Goal: Communication & Community: Share content

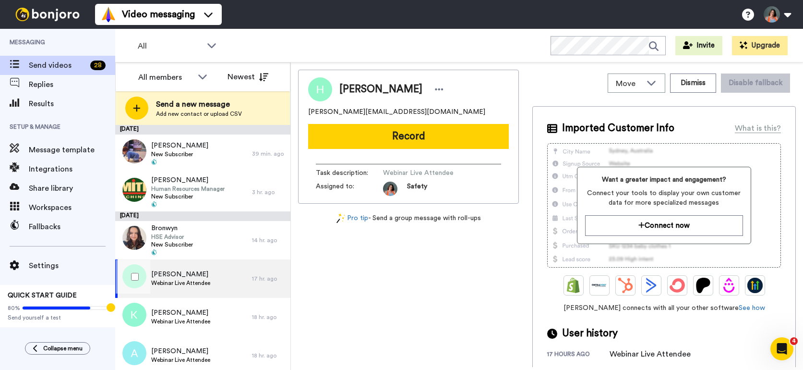
click at [212, 278] on div "HENRY Webinar Live Attendee" at bounding box center [183, 278] width 137 height 38
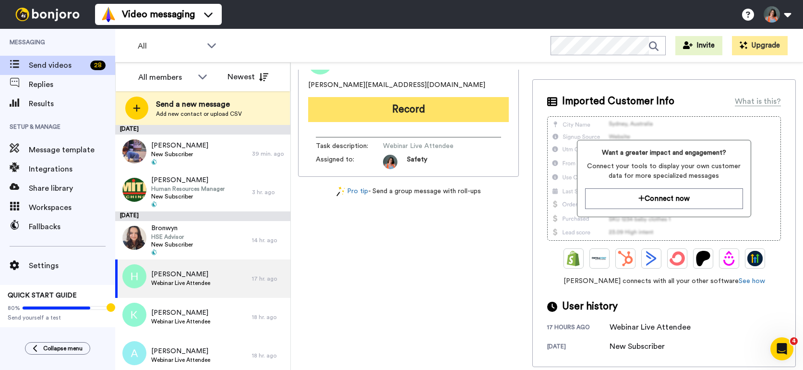
click at [412, 108] on button "Record" at bounding box center [408, 109] width 201 height 25
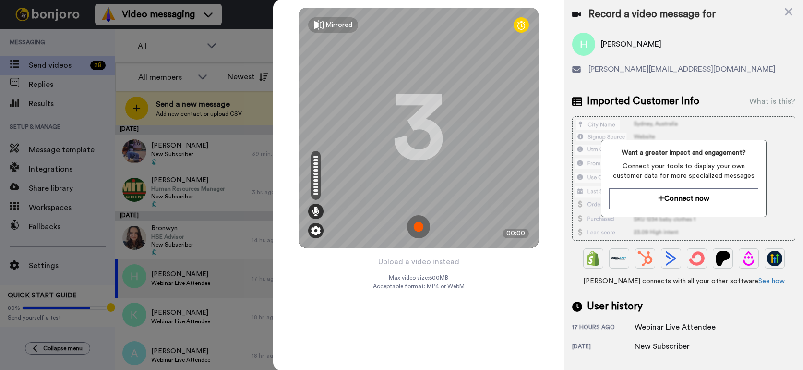
click at [320, 230] on img at bounding box center [316, 231] width 10 height 10
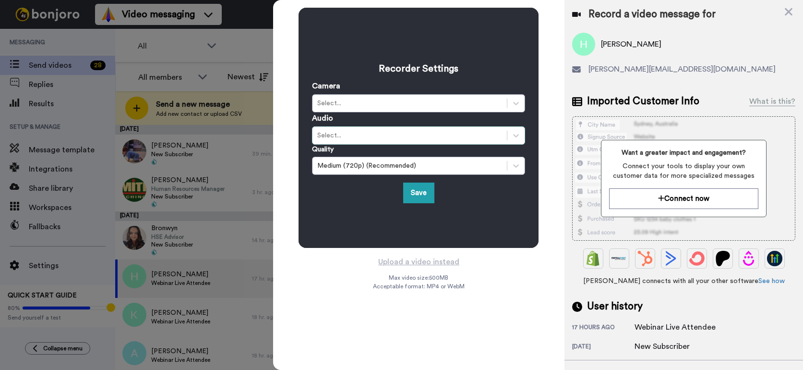
click at [377, 141] on div "Select..." at bounding box center [410, 136] width 194 height 12
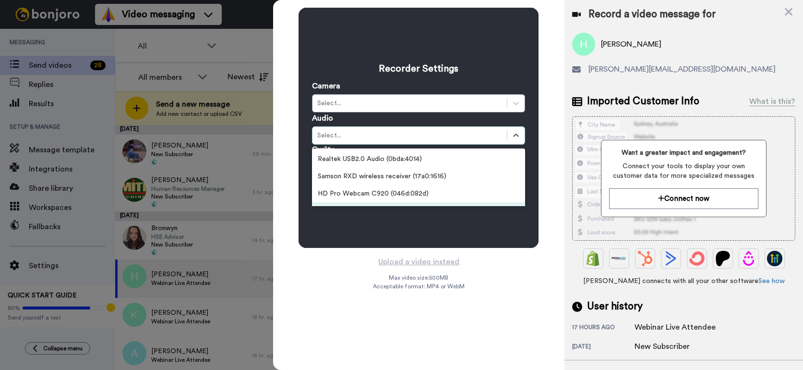
click at [336, 227] on div "Recorder Settings Camera Select... Audio option MacBook Pro Microphone (Built-i…" at bounding box center [419, 128] width 240 height 240
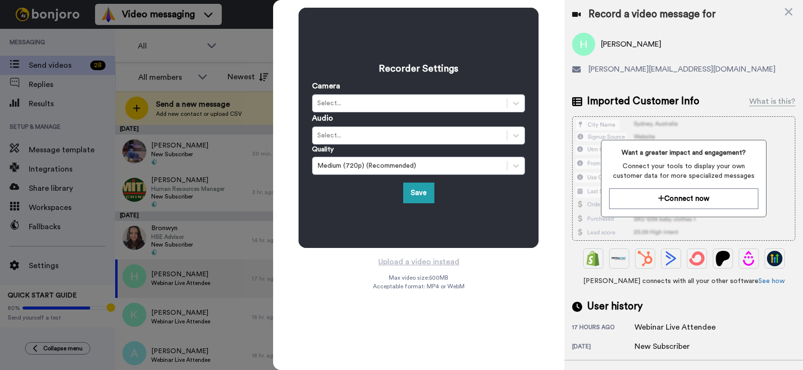
click at [339, 271] on div "Recorder Settings Camera Select... Audio Select... Quality Medium (720p) (Recom…" at bounding box center [418, 185] width 291 height 370
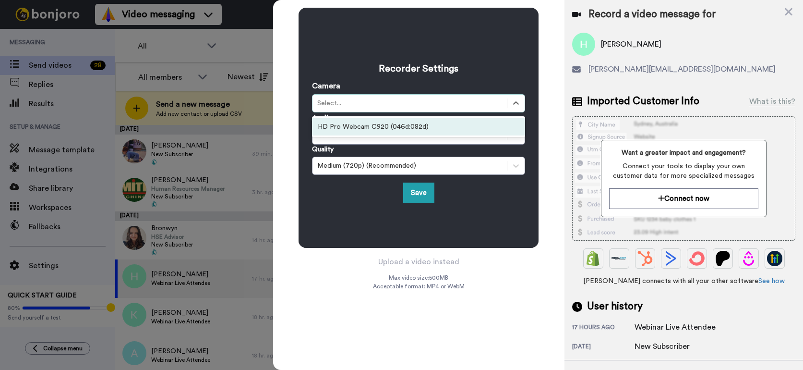
click at [360, 100] on div "Select..." at bounding box center [409, 103] width 185 height 10
click at [364, 121] on div "HD Pro Webcam C920 (046d:082d)" at bounding box center [418, 126] width 213 height 17
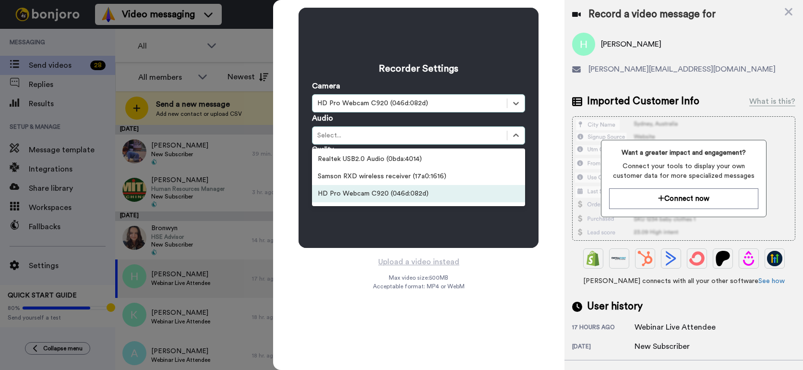
click at [359, 284] on div "Recorder Settings Camera option HD Pro Webcam C920 (046d:082d), selected. Selec…" at bounding box center [418, 185] width 291 height 370
click at [246, 250] on div at bounding box center [401, 185] width 803 height 370
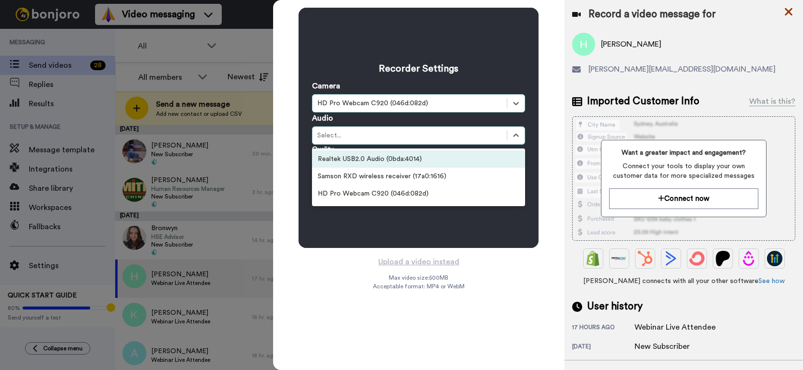
click at [790, 11] on icon at bounding box center [789, 12] width 8 height 8
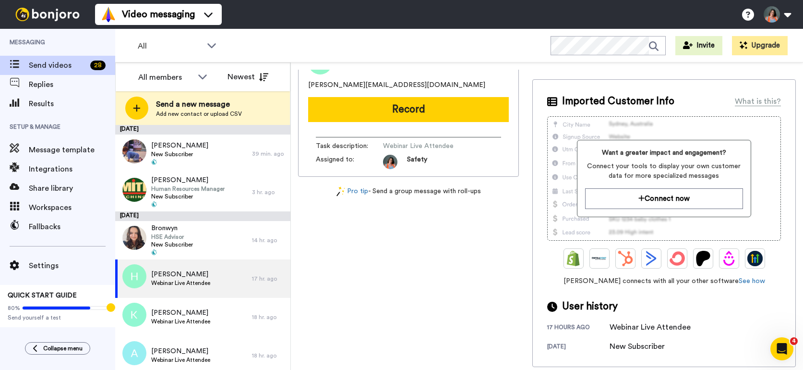
scroll to position [0, 0]
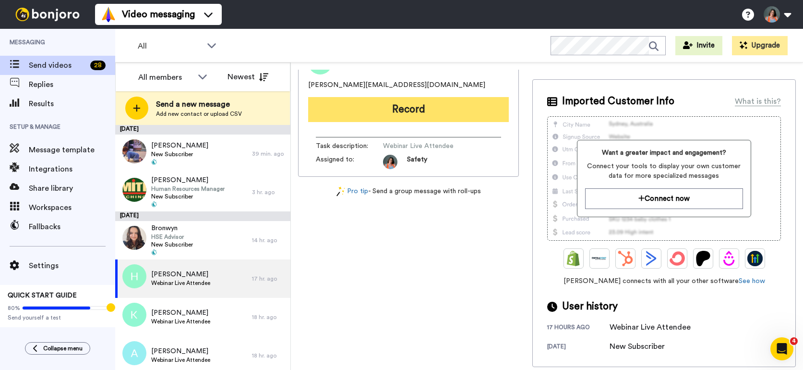
click at [425, 115] on button "Record" at bounding box center [408, 109] width 201 height 25
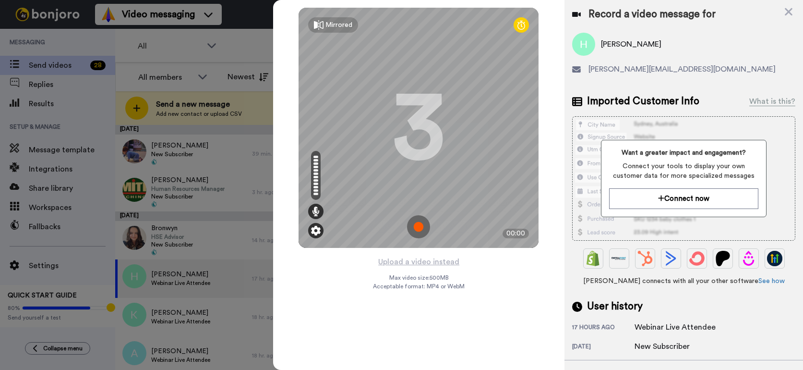
click at [316, 232] on img at bounding box center [316, 231] width 10 height 10
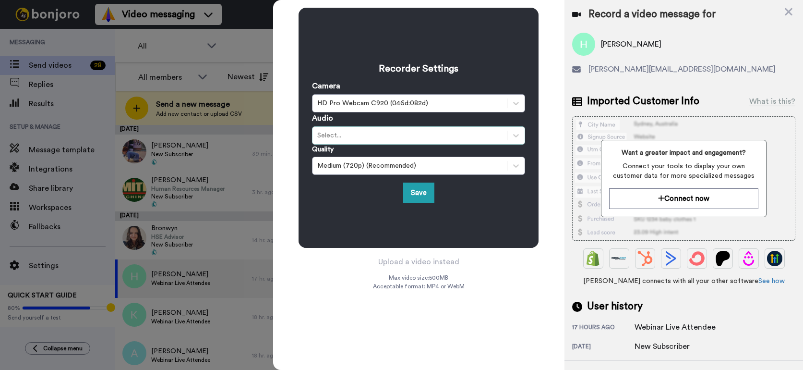
click at [377, 132] on div "Select..." at bounding box center [409, 136] width 185 height 10
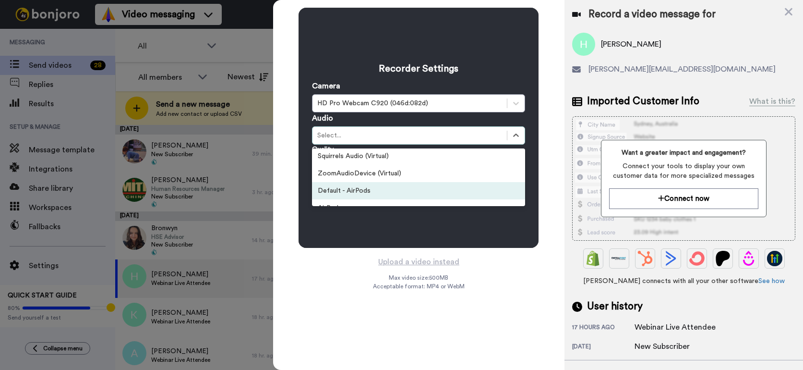
scroll to position [85, 0]
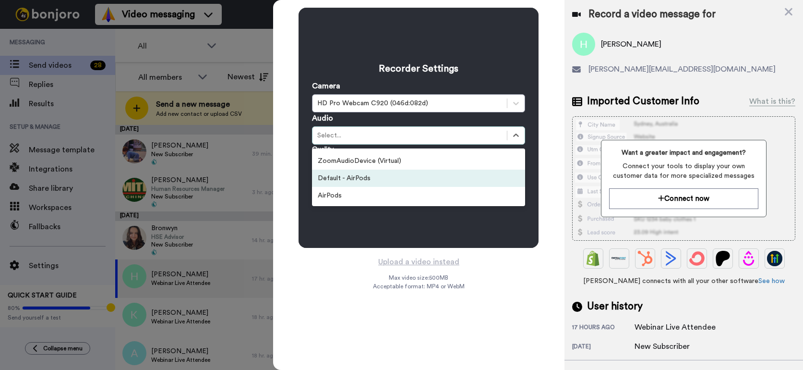
click at [390, 180] on div "Default - AirPods" at bounding box center [418, 178] width 213 height 17
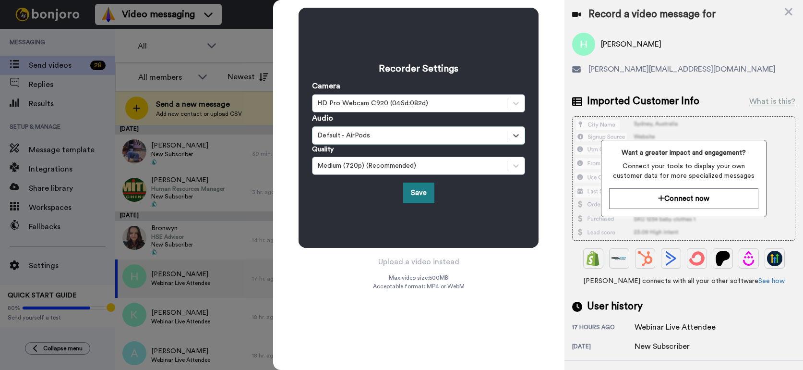
click at [421, 194] on button "Save" at bounding box center [418, 192] width 31 height 21
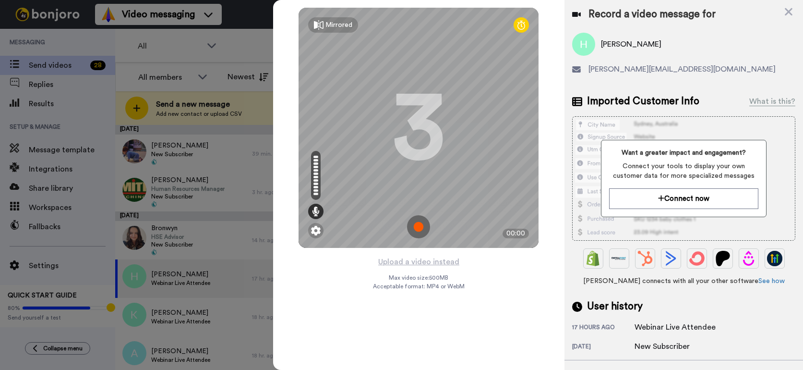
click at [421, 229] on img at bounding box center [418, 226] width 23 height 23
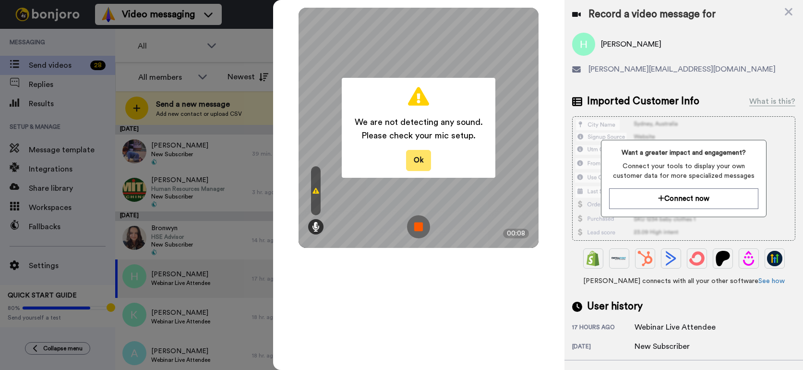
click at [423, 165] on button "Ok" at bounding box center [418, 160] width 25 height 21
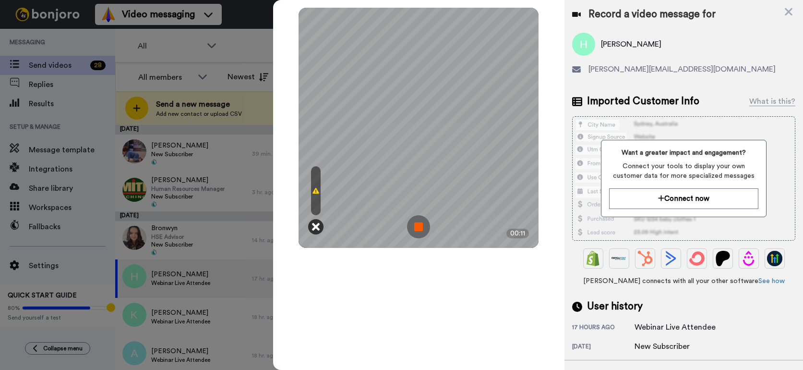
click at [319, 228] on icon at bounding box center [316, 227] width 8 height 10
click at [410, 223] on img at bounding box center [418, 226] width 23 height 23
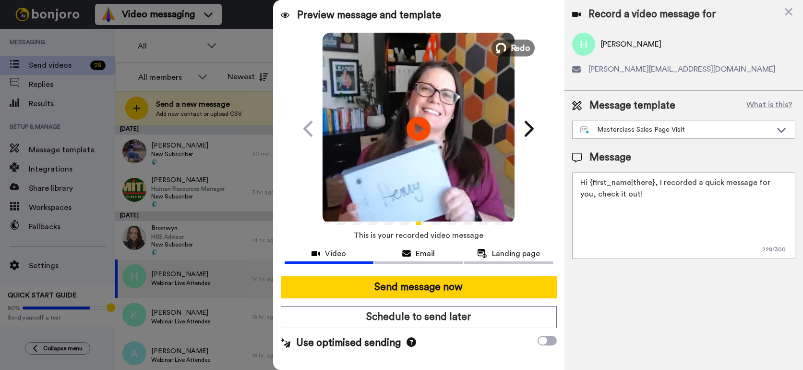
click at [520, 50] on span "Redo" at bounding box center [521, 47] width 20 height 12
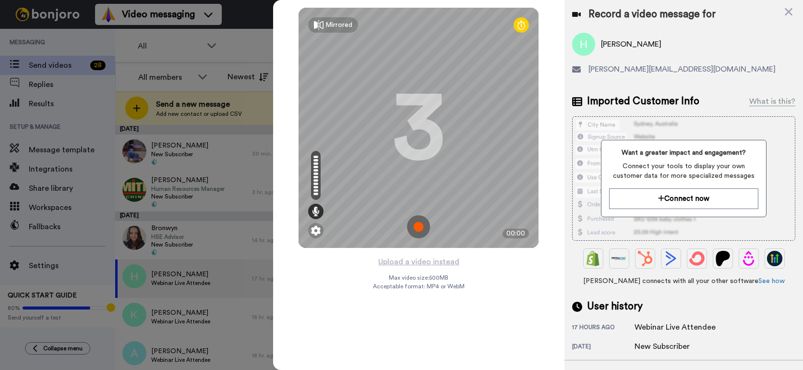
scroll to position [2, 0]
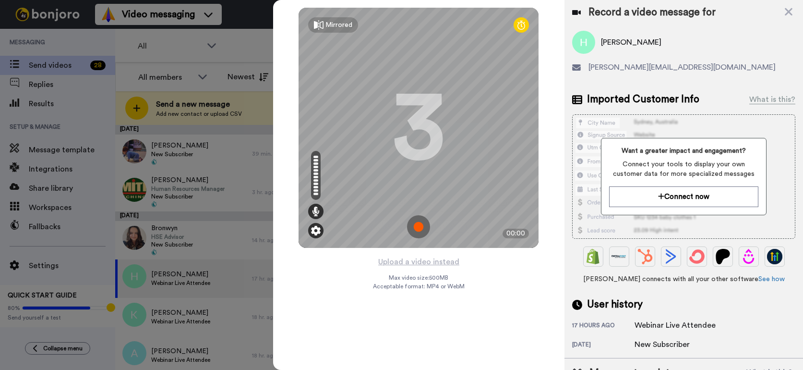
click at [319, 230] on img at bounding box center [316, 231] width 10 height 10
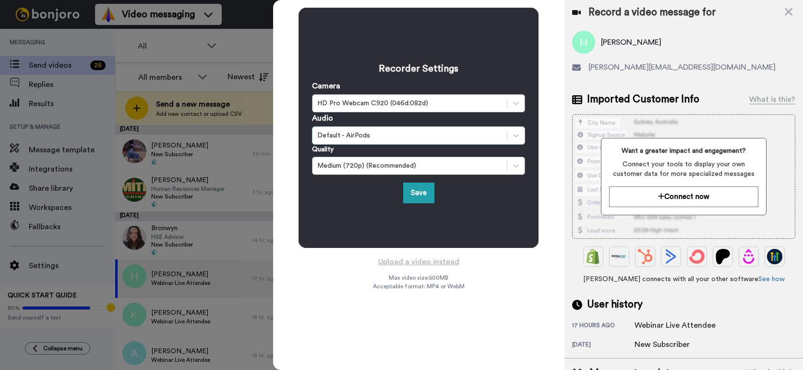
click at [374, 135] on div "Default - AirPods" at bounding box center [409, 136] width 185 height 10
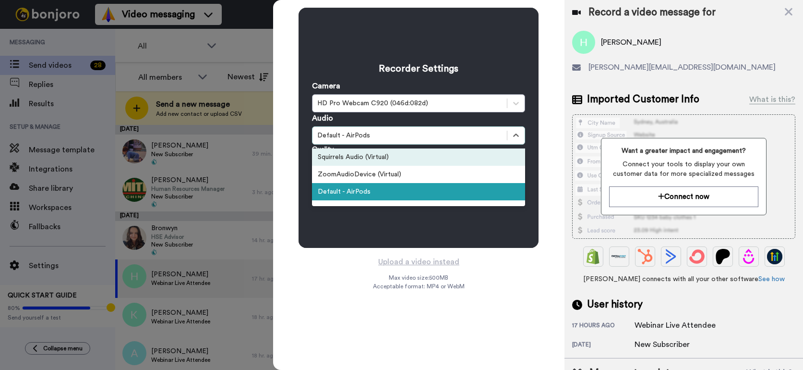
scroll to position [85, 0]
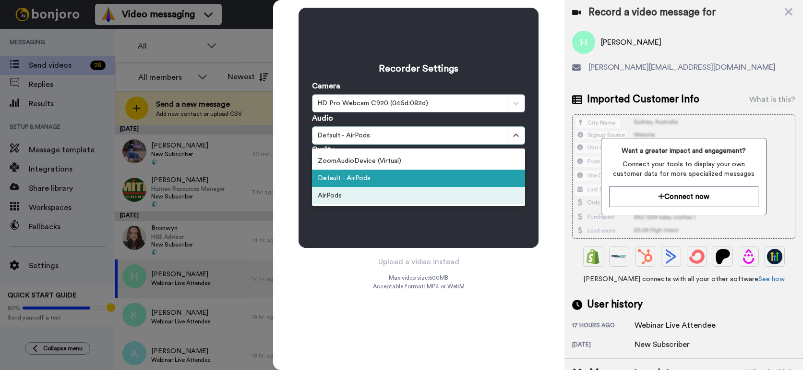
click at [370, 198] on div "AirPods" at bounding box center [418, 195] width 213 height 17
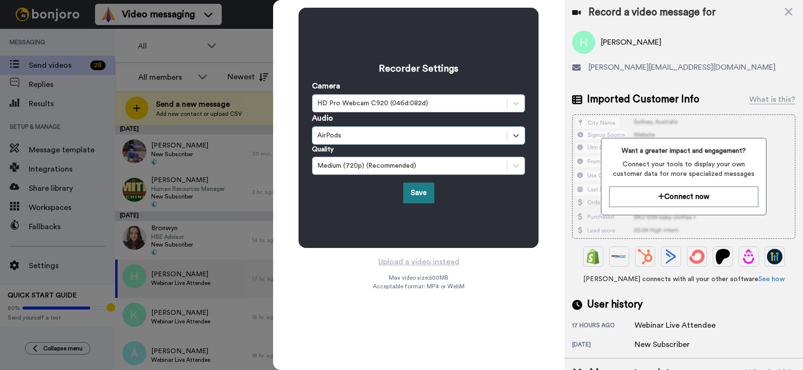
click at [408, 192] on button "Save" at bounding box center [418, 192] width 31 height 21
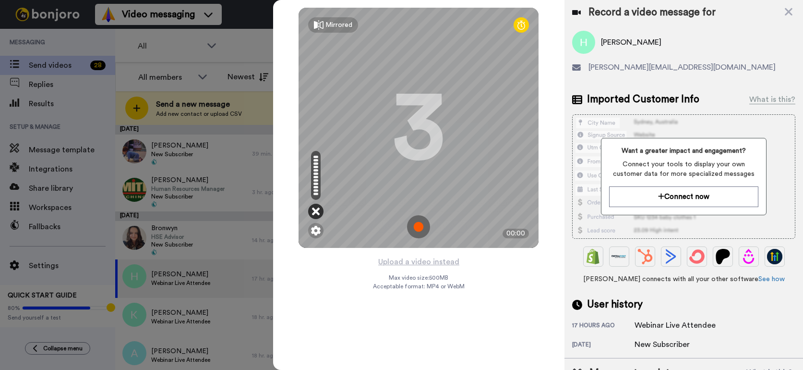
click at [311, 209] on div at bounding box center [315, 211] width 15 height 15
click at [314, 206] on icon at bounding box center [316, 211] width 8 height 10
click at [313, 231] on img at bounding box center [316, 231] width 10 height 10
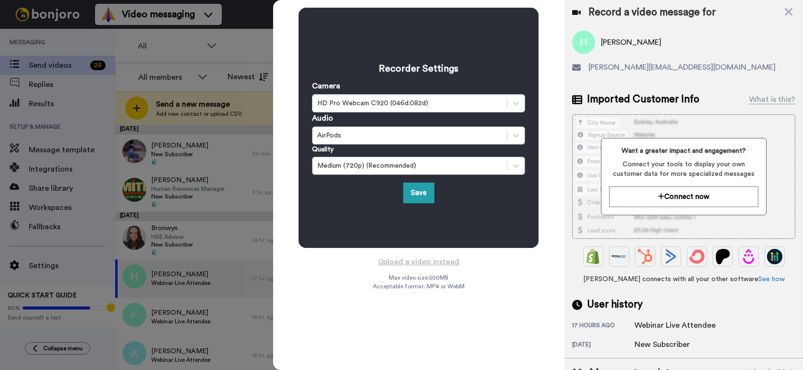
click at [384, 101] on div "HD Pro Webcam C920 (046d:082d)" at bounding box center [409, 103] width 185 height 10
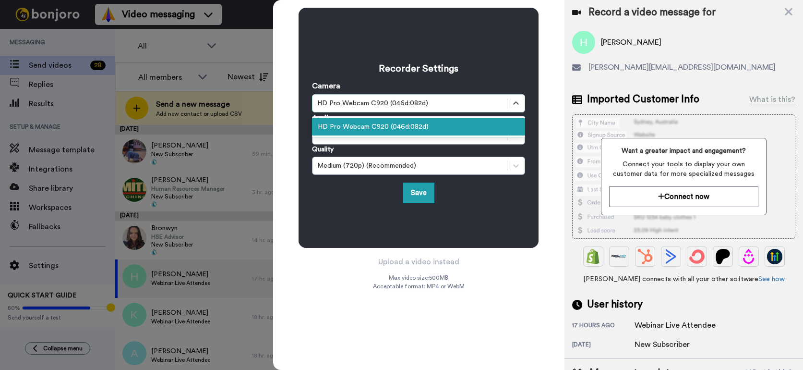
click at [375, 146] on div "Quality Medium (720p) (Recommended)" at bounding box center [418, 160] width 213 height 30
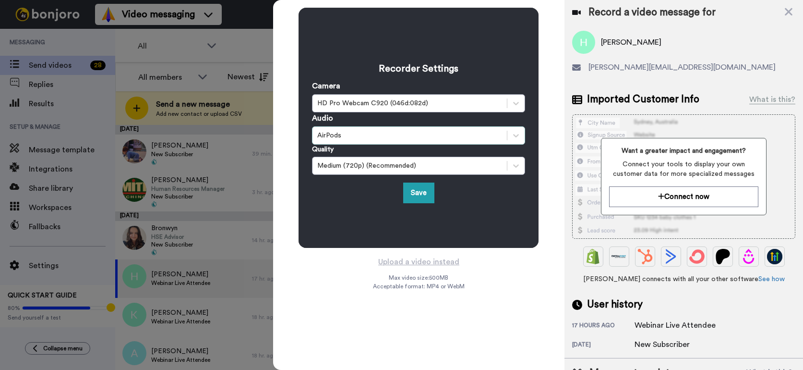
click at [376, 143] on div "AirPods" at bounding box center [418, 135] width 213 height 18
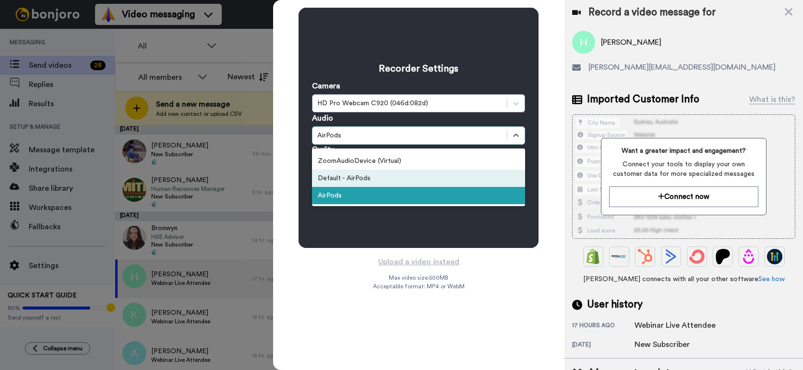
scroll to position [0, 0]
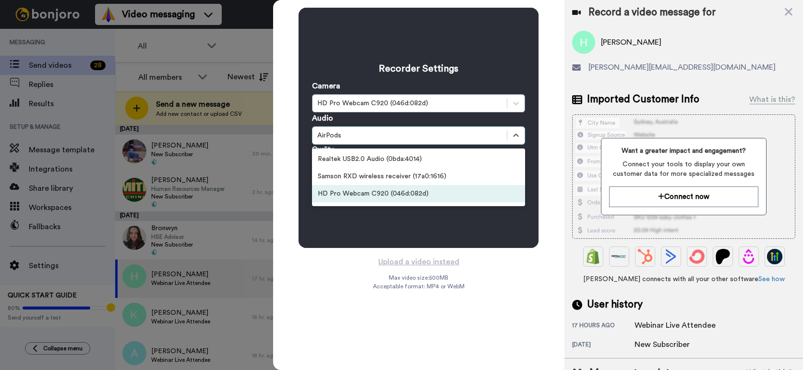
click at [366, 192] on div "HD Pro Webcam C920 (046d:082d)" at bounding box center [418, 193] width 213 height 17
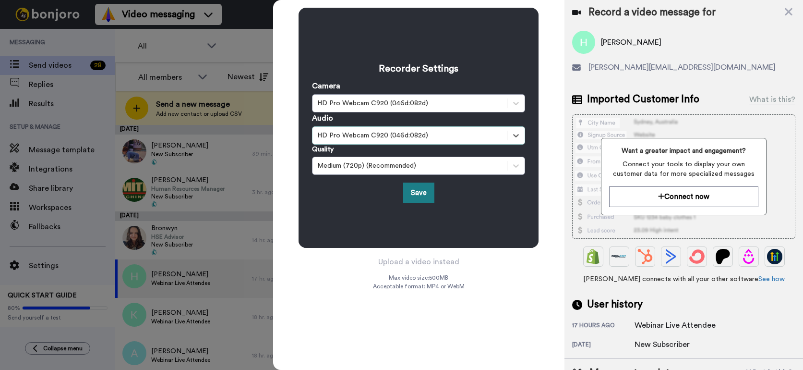
click at [414, 191] on button "Save" at bounding box center [418, 192] width 31 height 21
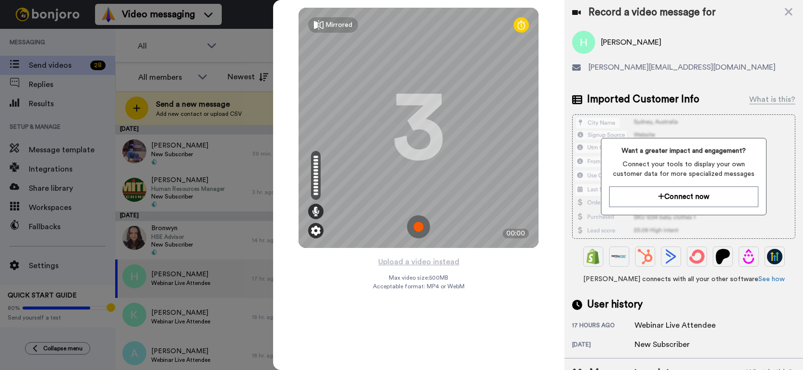
click at [317, 227] on img at bounding box center [316, 231] width 10 height 10
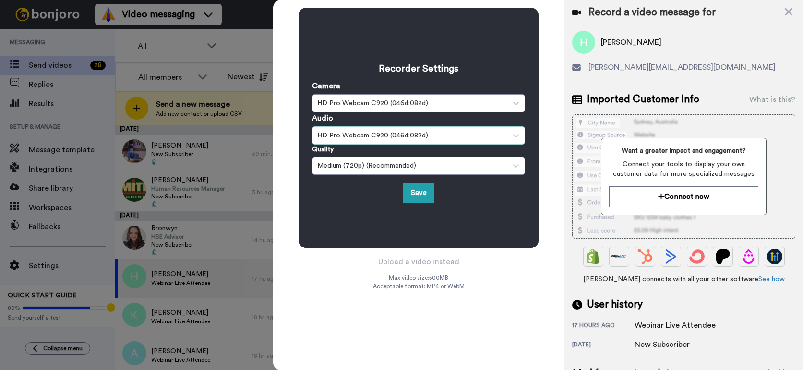
click at [427, 138] on div "HD Pro Webcam C920 (046d:082d)" at bounding box center [409, 136] width 185 height 10
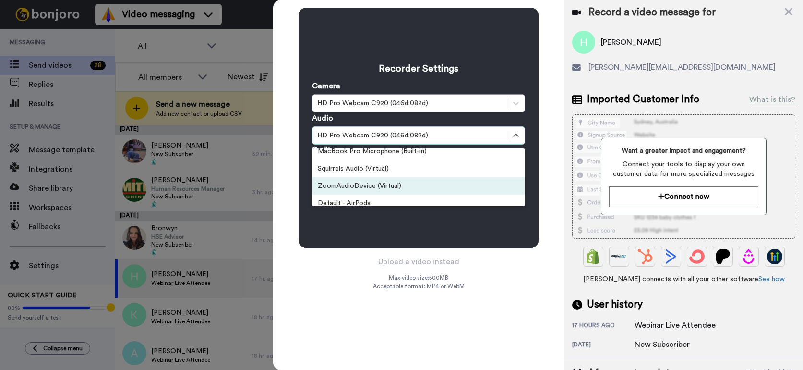
scroll to position [76, 0]
click at [352, 183] on div "Default - AirPods" at bounding box center [418, 186] width 213 height 17
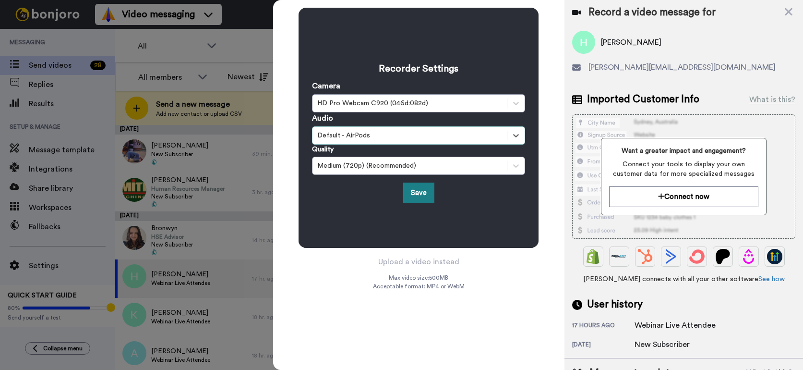
click at [425, 191] on button "Save" at bounding box center [418, 192] width 31 height 21
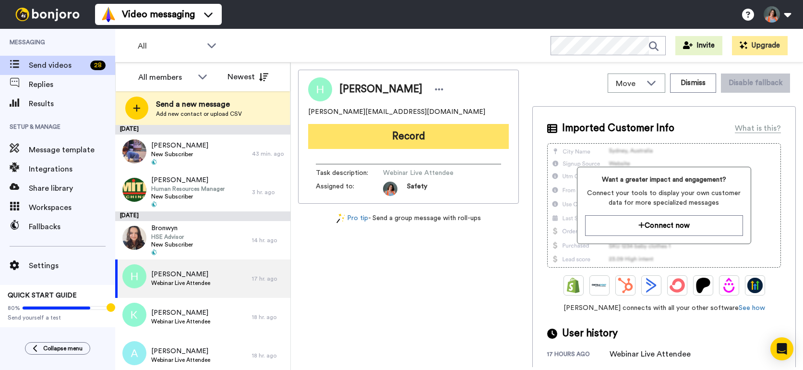
click at [388, 141] on button "Record" at bounding box center [408, 136] width 201 height 25
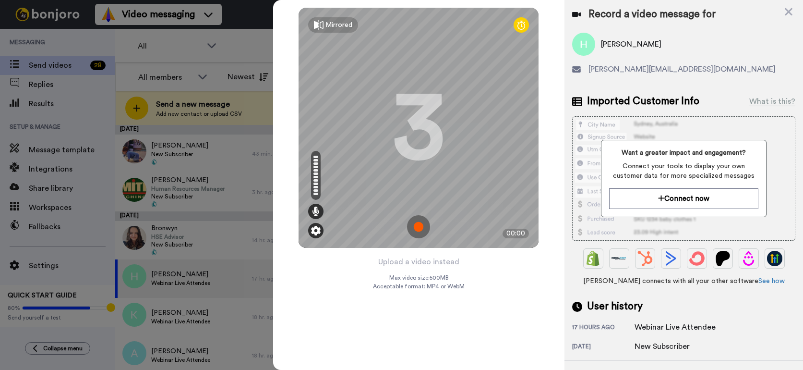
click at [318, 230] on img at bounding box center [316, 231] width 10 height 10
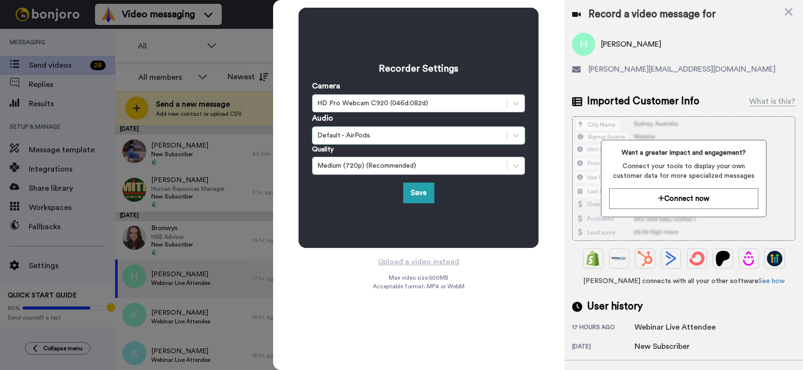
click at [376, 137] on div "Default - AirPods" at bounding box center [409, 136] width 185 height 10
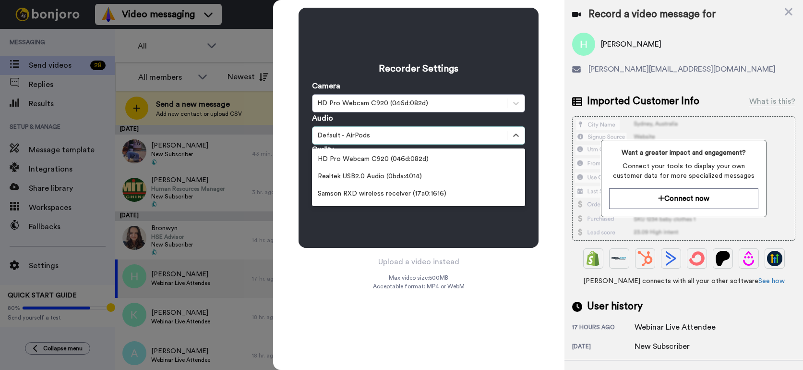
scroll to position [71, 0]
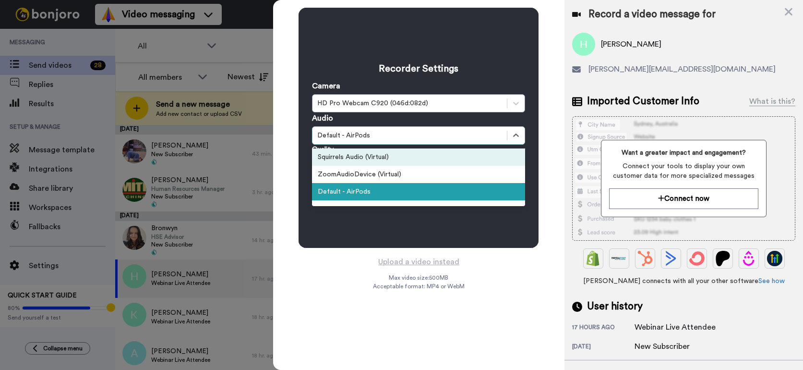
click at [263, 42] on div at bounding box center [401, 185] width 803 height 370
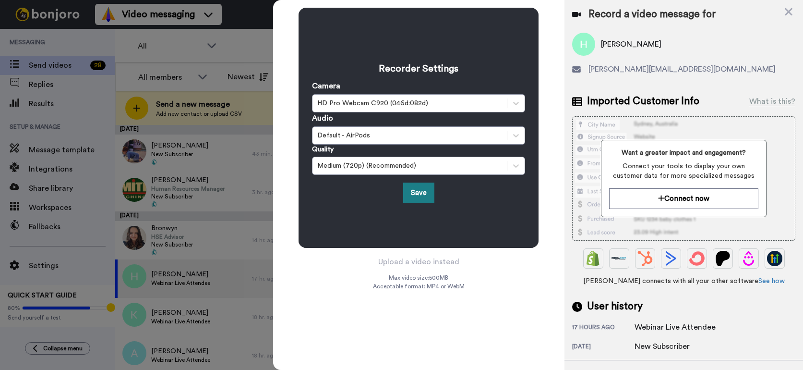
click at [426, 191] on button "Save" at bounding box center [418, 192] width 31 height 21
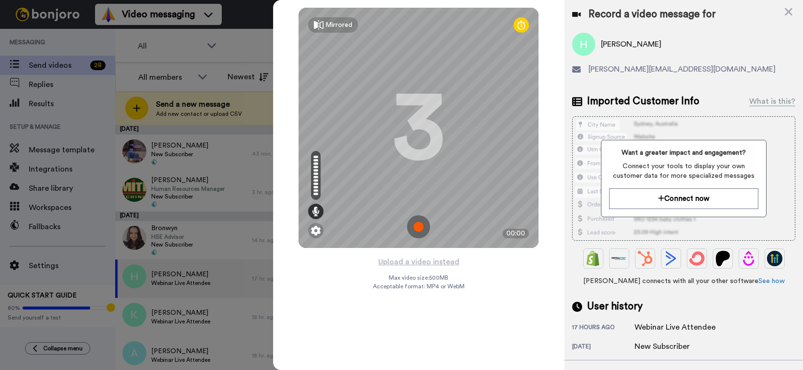
click at [420, 223] on img at bounding box center [418, 226] width 23 height 23
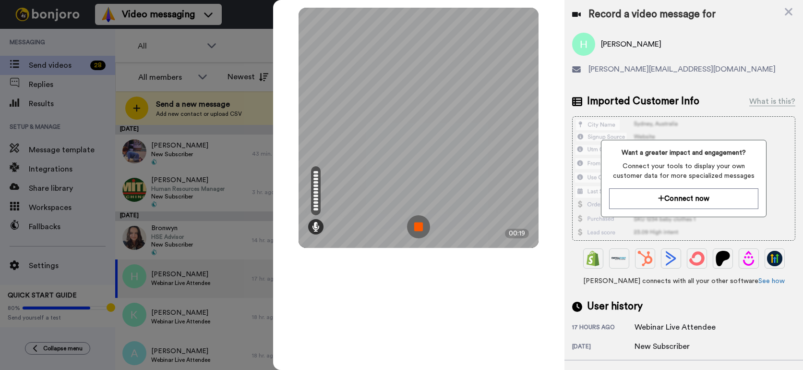
click at [420, 223] on img at bounding box center [418, 226] width 23 height 23
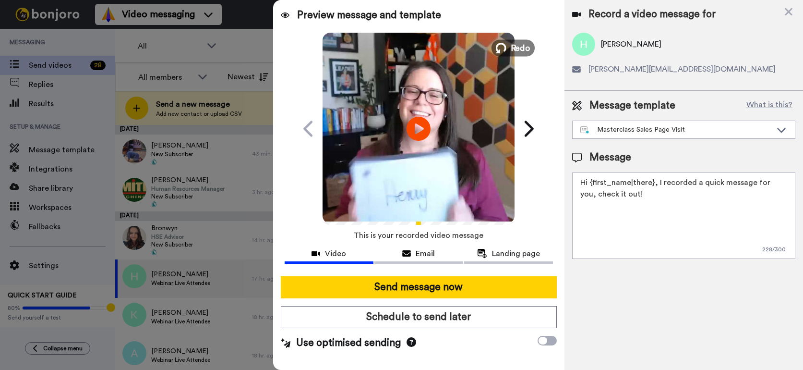
click at [520, 48] on span "Redo" at bounding box center [521, 47] width 20 height 12
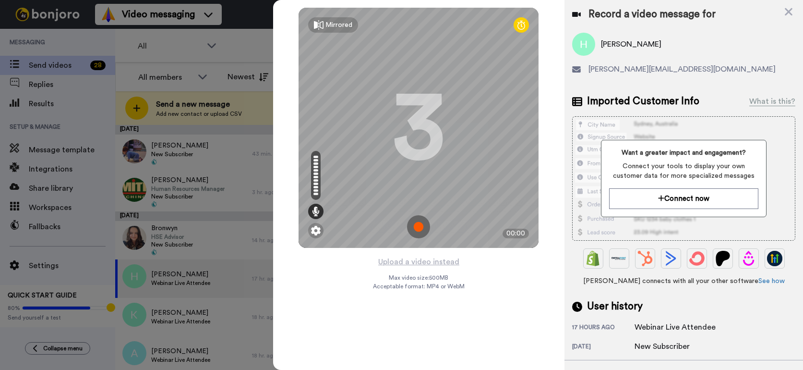
click at [421, 223] on img at bounding box center [418, 226] width 23 height 23
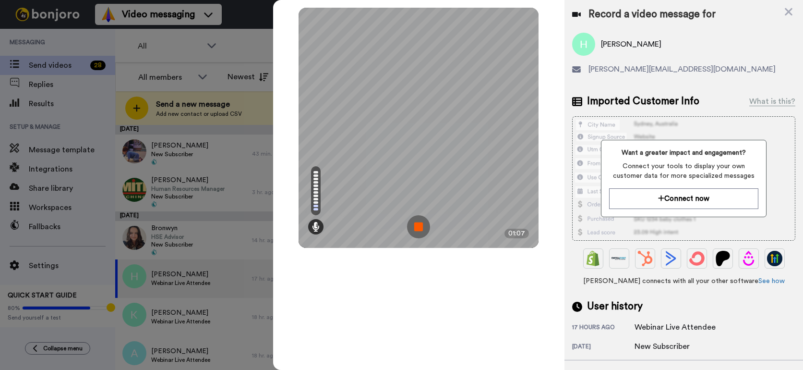
click at [421, 223] on img at bounding box center [418, 226] width 23 height 23
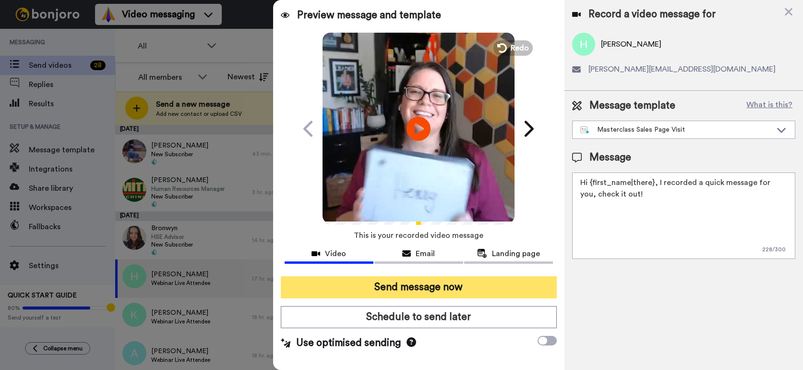
click at [434, 283] on button "Send message now" at bounding box center [419, 287] width 276 height 22
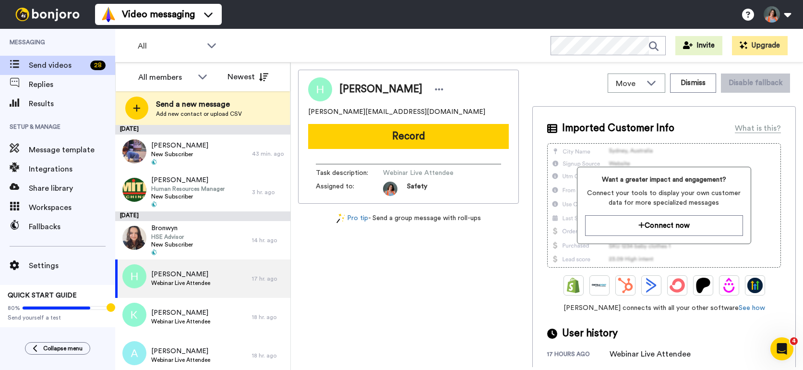
scroll to position [0, 0]
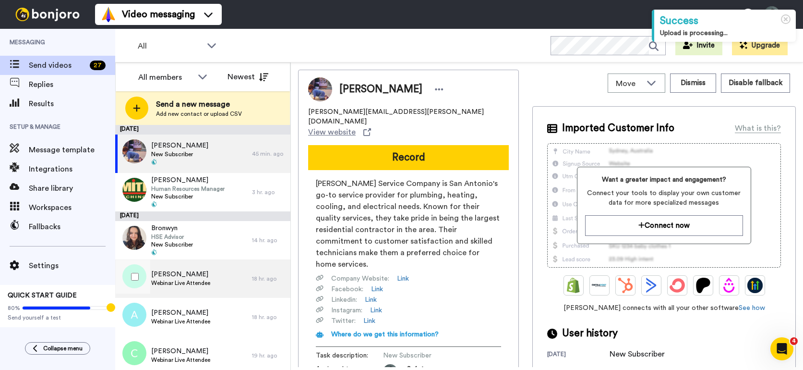
click at [176, 283] on span "Webinar Live Attendee" at bounding box center [180, 283] width 59 height 8
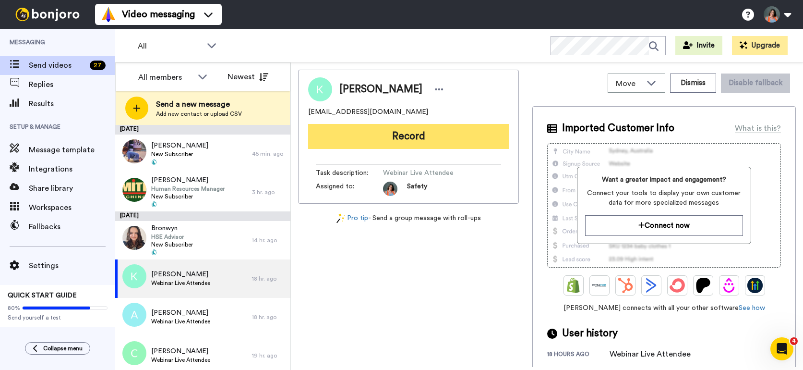
click at [404, 134] on button "Record" at bounding box center [408, 136] width 201 height 25
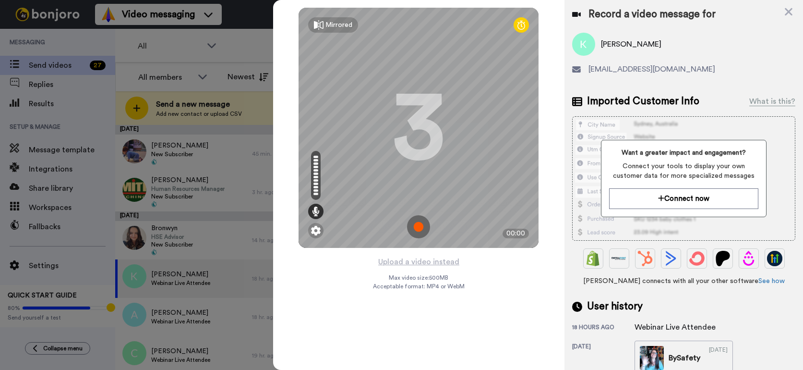
click at [416, 223] on img at bounding box center [418, 226] width 23 height 23
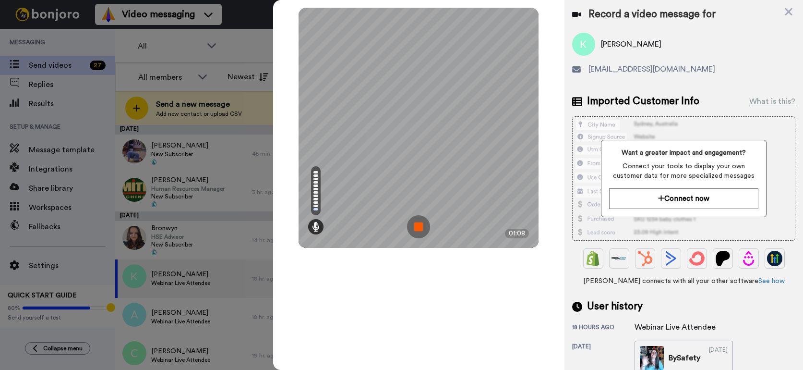
click at [416, 223] on img at bounding box center [418, 226] width 23 height 23
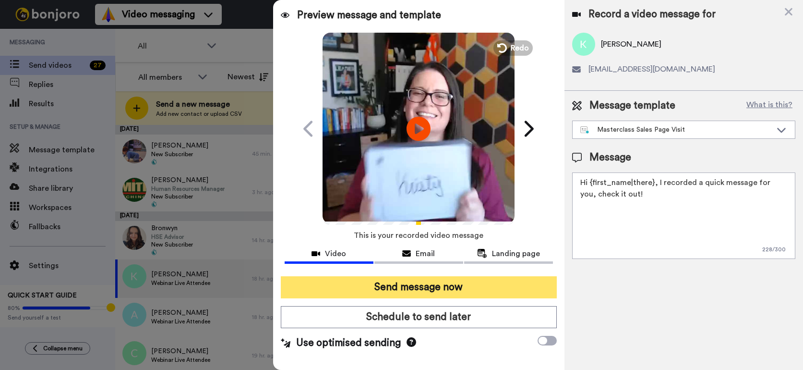
click at [422, 279] on button "Send message now" at bounding box center [419, 287] width 276 height 22
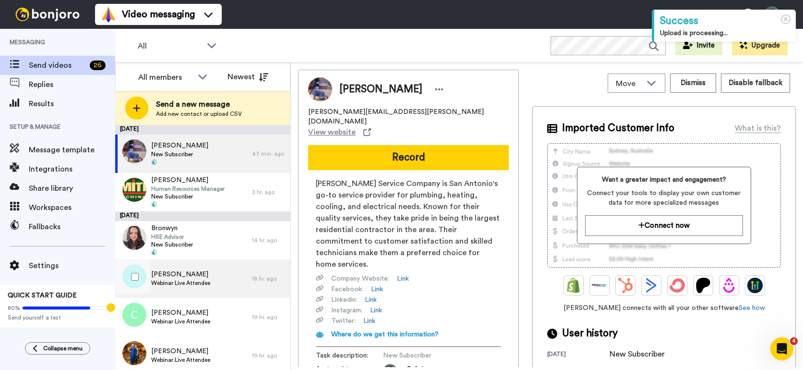
click at [200, 276] on span "Ali Akbar" at bounding box center [180, 274] width 59 height 10
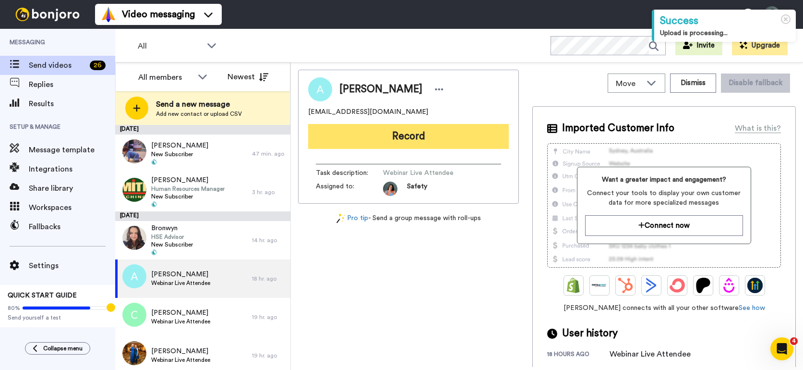
click at [427, 137] on button "Record" at bounding box center [408, 136] width 201 height 25
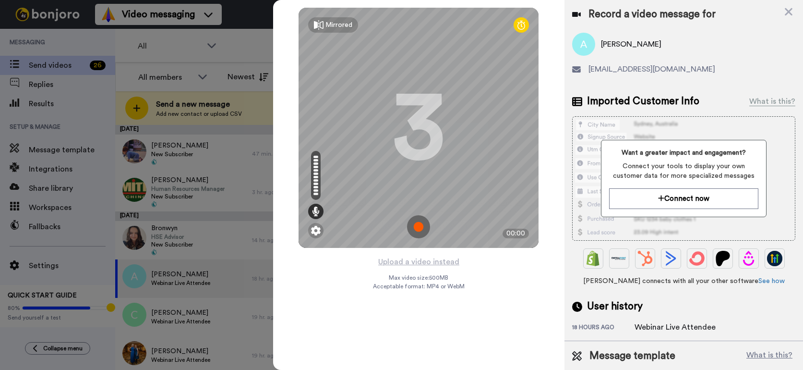
click at [420, 230] on img at bounding box center [418, 226] width 23 height 23
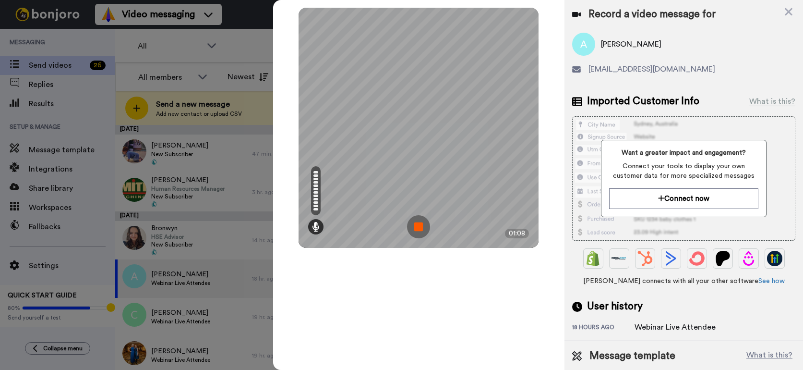
click at [420, 230] on img at bounding box center [418, 226] width 23 height 23
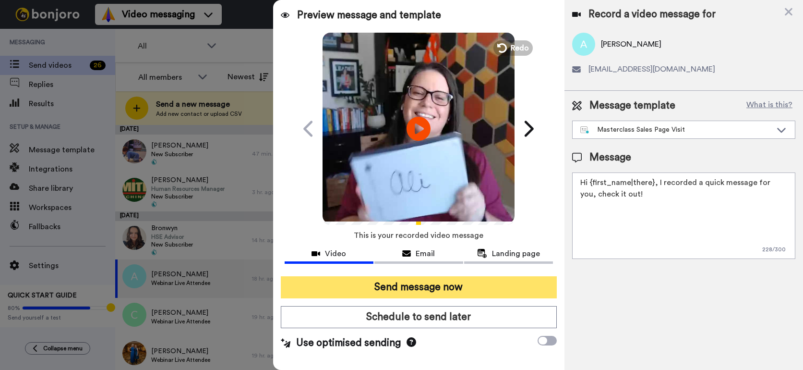
click at [433, 285] on button "Send message now" at bounding box center [419, 287] width 276 height 22
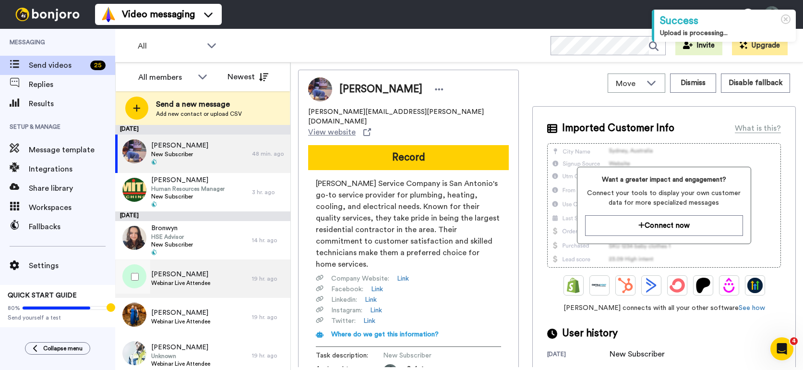
click at [213, 283] on div "Charlie Webinar Live Attendee" at bounding box center [183, 278] width 137 height 38
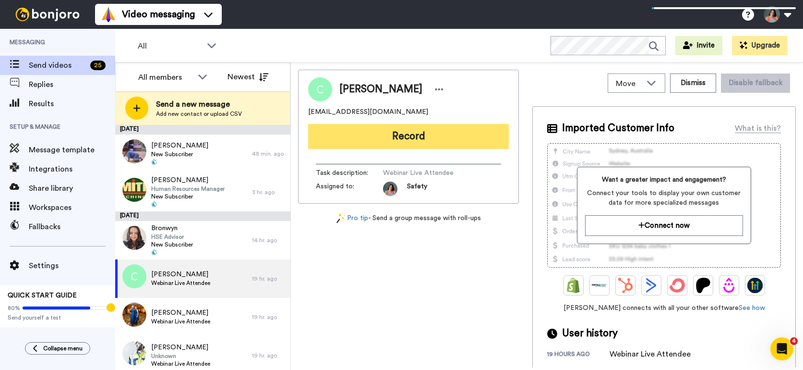
click at [402, 136] on button "Record" at bounding box center [408, 136] width 201 height 25
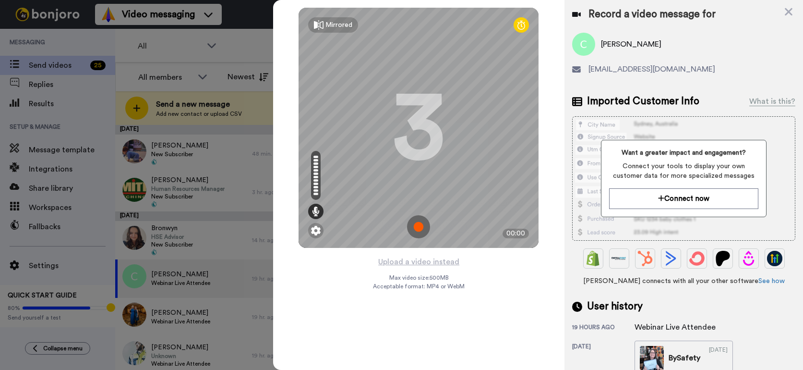
click at [417, 224] on img at bounding box center [418, 226] width 23 height 23
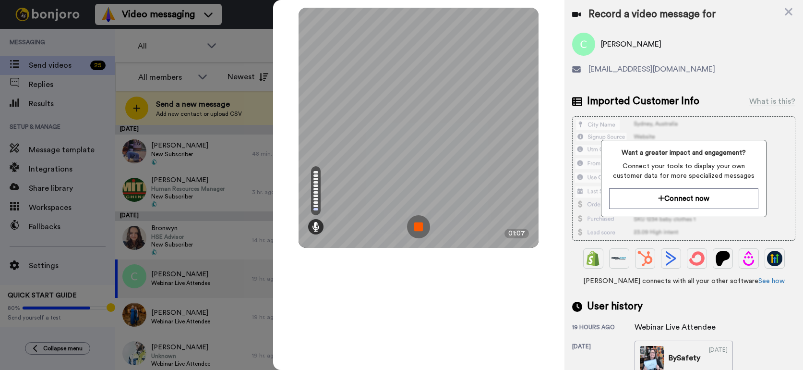
click at [417, 224] on img at bounding box center [418, 226] width 23 height 23
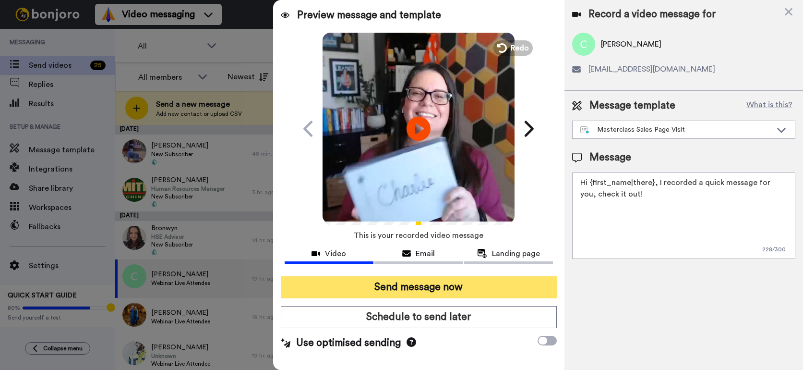
click at [448, 290] on button "Send message now" at bounding box center [419, 287] width 276 height 22
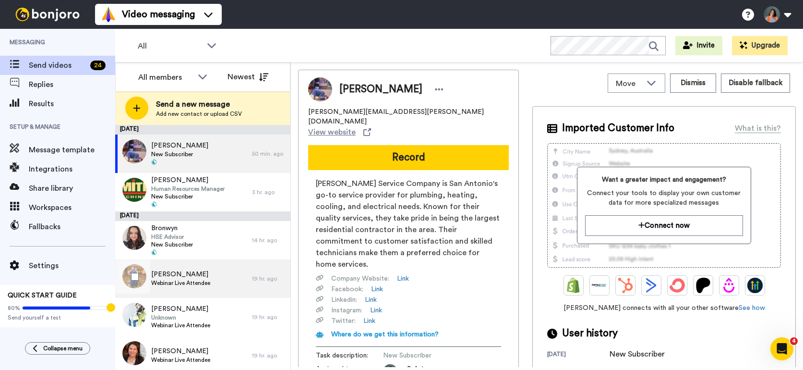
click at [195, 281] on span "Webinar Live Attendee" at bounding box center [180, 283] width 59 height 8
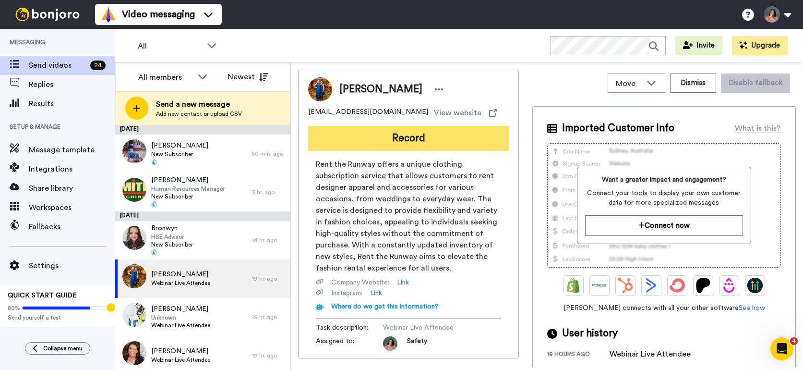
click at [406, 138] on button "Record" at bounding box center [408, 138] width 201 height 25
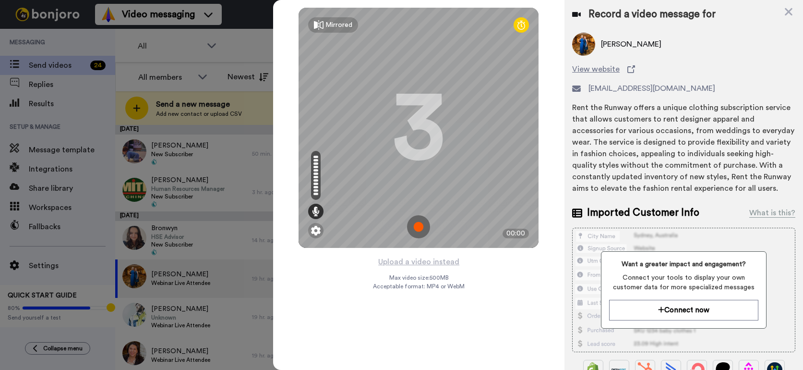
click at [424, 221] on img at bounding box center [418, 226] width 23 height 23
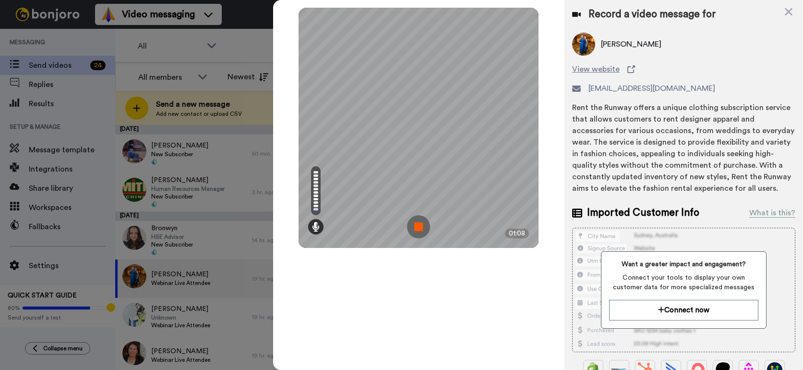
click at [424, 221] on img at bounding box center [418, 226] width 23 height 23
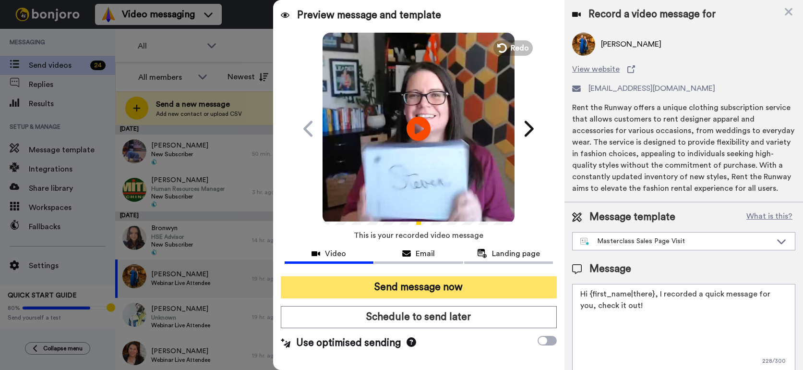
click at [435, 290] on button "Send message now" at bounding box center [419, 287] width 276 height 22
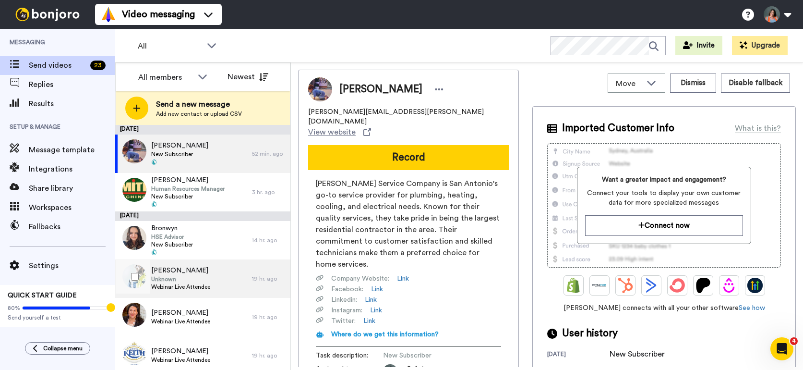
click at [168, 287] on span "Webinar Live Attendee" at bounding box center [180, 287] width 59 height 8
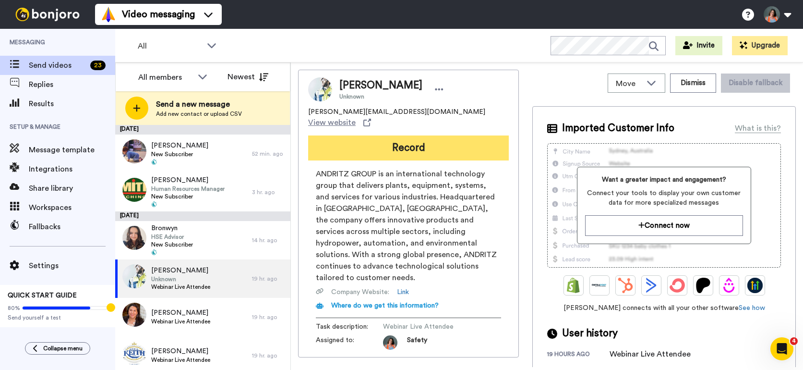
click at [400, 144] on button "Record" at bounding box center [408, 147] width 201 height 25
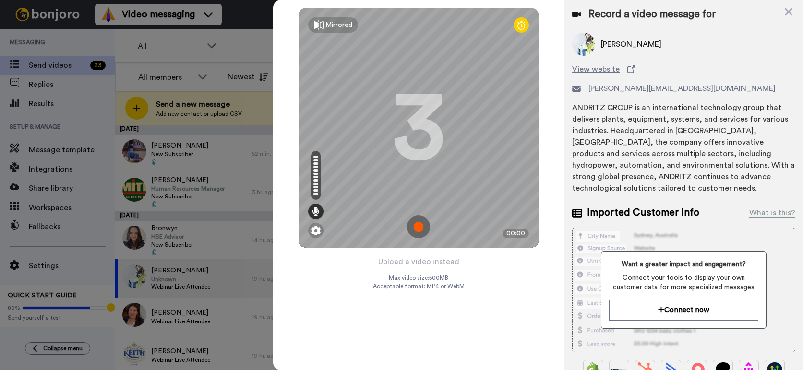
click at [413, 228] on img at bounding box center [418, 226] width 23 height 23
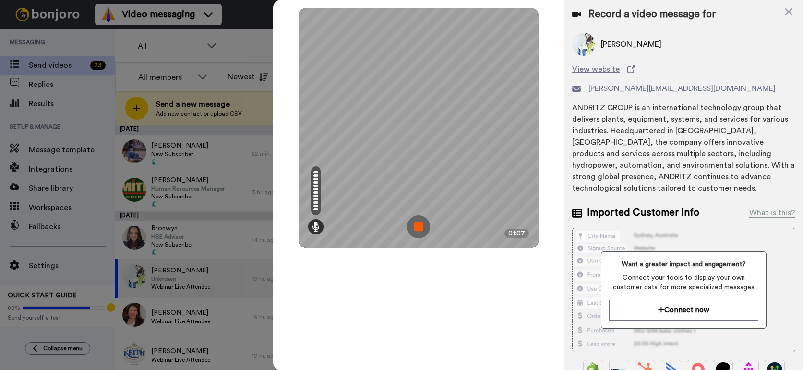
click at [413, 228] on img at bounding box center [418, 226] width 23 height 23
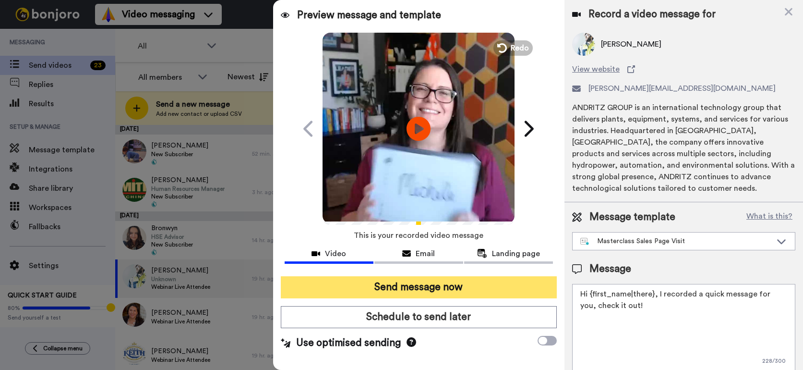
click at [382, 289] on button "Send message now" at bounding box center [419, 287] width 276 height 22
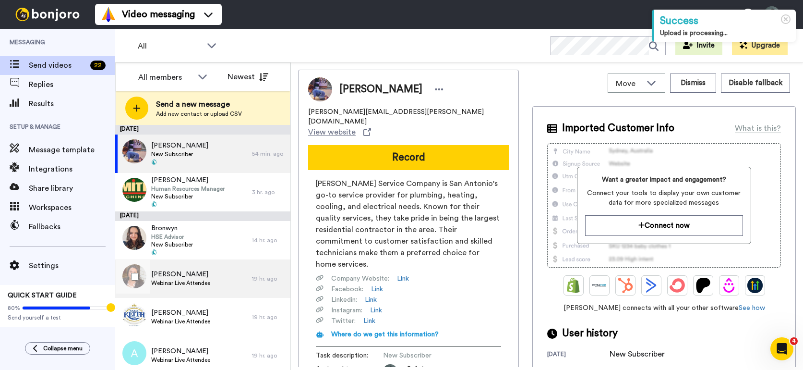
click at [179, 285] on span "Webinar Live Attendee" at bounding box center [180, 283] width 59 height 8
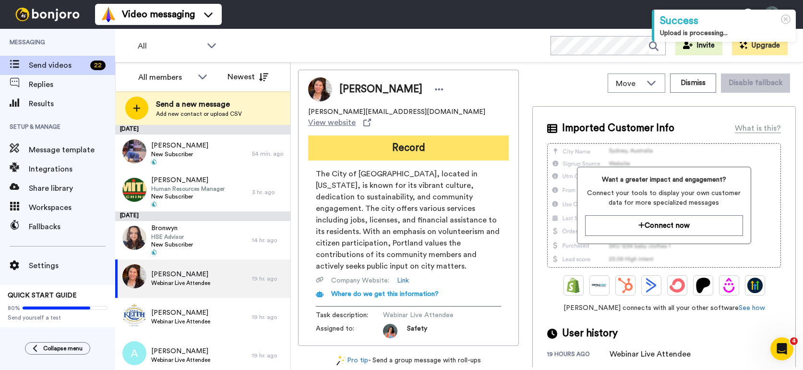
click at [366, 135] on button "Record" at bounding box center [408, 147] width 201 height 25
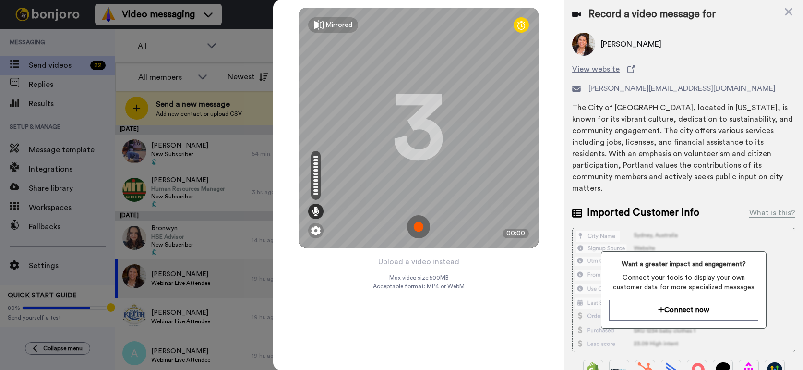
click at [420, 229] on img at bounding box center [418, 226] width 23 height 23
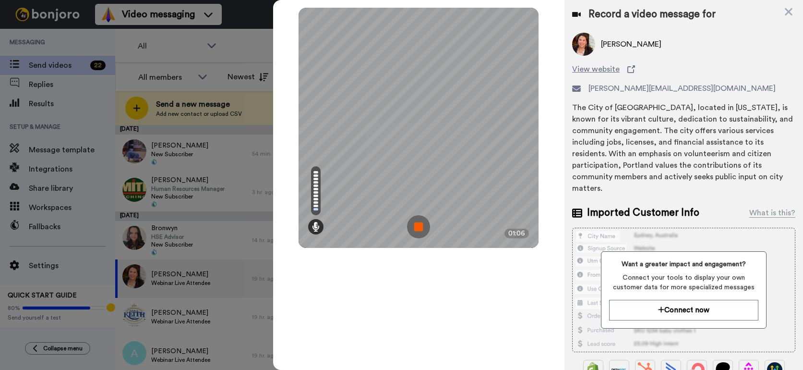
click at [420, 229] on img at bounding box center [418, 226] width 23 height 23
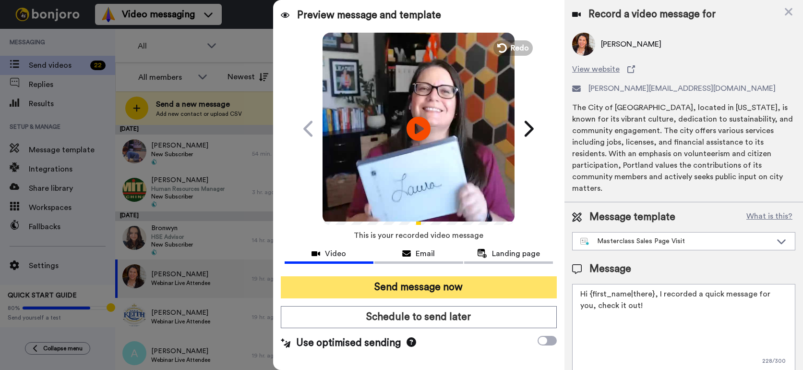
click at [402, 292] on button "Send message now" at bounding box center [419, 287] width 276 height 22
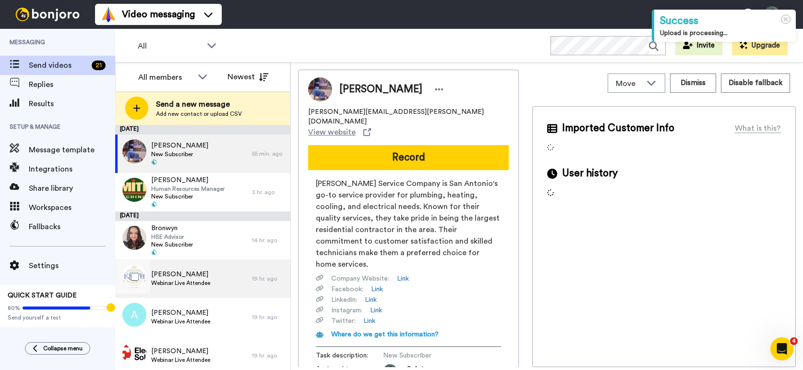
click at [199, 280] on span "Webinar Live Attendee" at bounding box center [180, 283] width 59 height 8
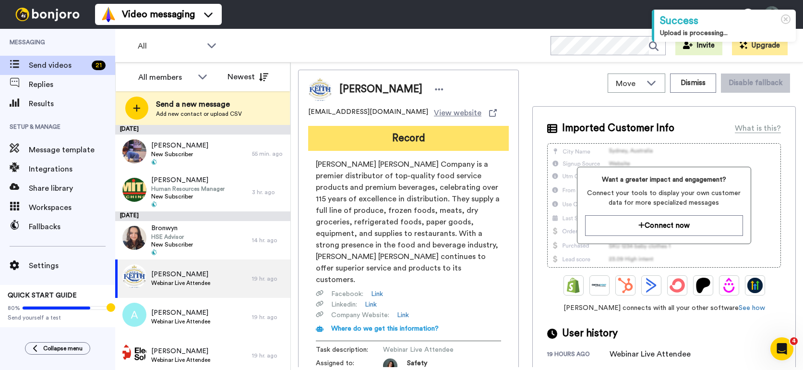
click at [393, 133] on button "Record" at bounding box center [408, 138] width 201 height 25
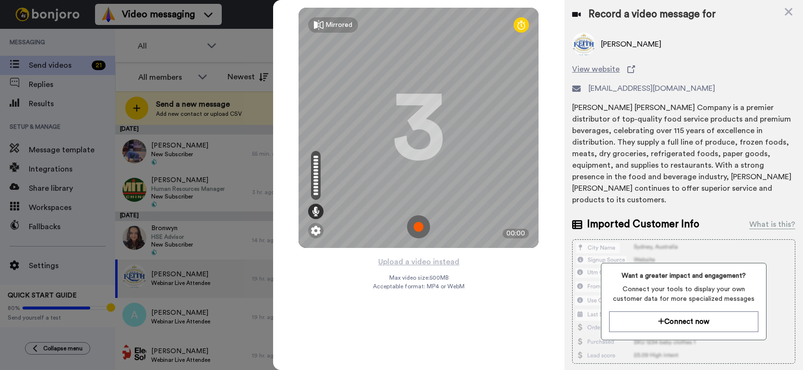
click at [414, 219] on img at bounding box center [418, 226] width 23 height 23
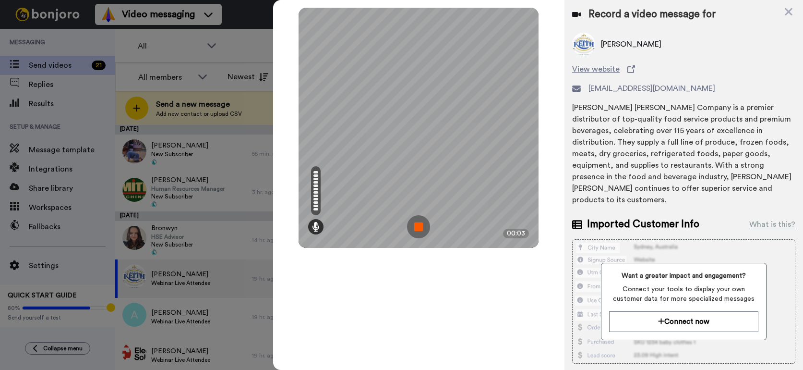
click at [414, 222] on img at bounding box center [418, 226] width 23 height 23
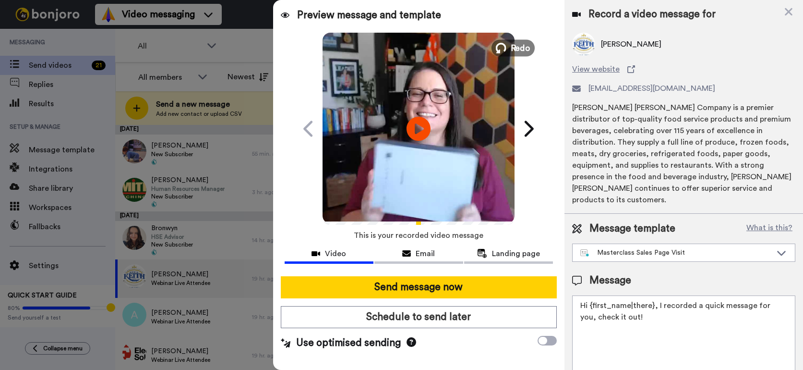
click at [527, 48] on span "Redo" at bounding box center [521, 47] width 20 height 12
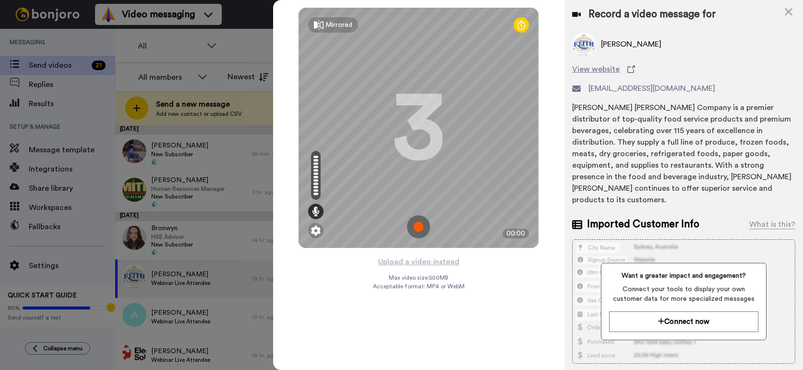
click at [416, 225] on img at bounding box center [418, 226] width 23 height 23
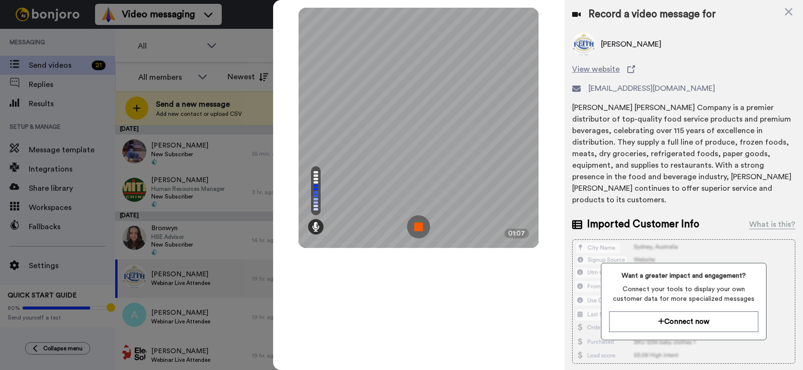
click at [416, 225] on img at bounding box center [418, 226] width 23 height 23
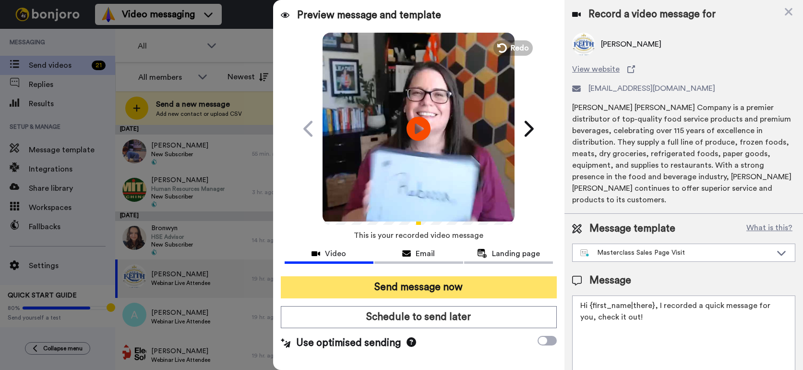
click at [414, 290] on button "Send message now" at bounding box center [419, 287] width 276 height 22
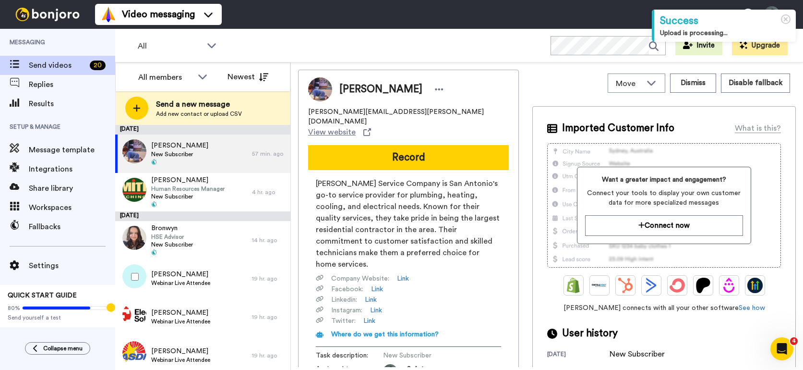
click at [212, 282] on div "[PERSON_NAME] Webinar Live Attendee" at bounding box center [183, 278] width 137 height 38
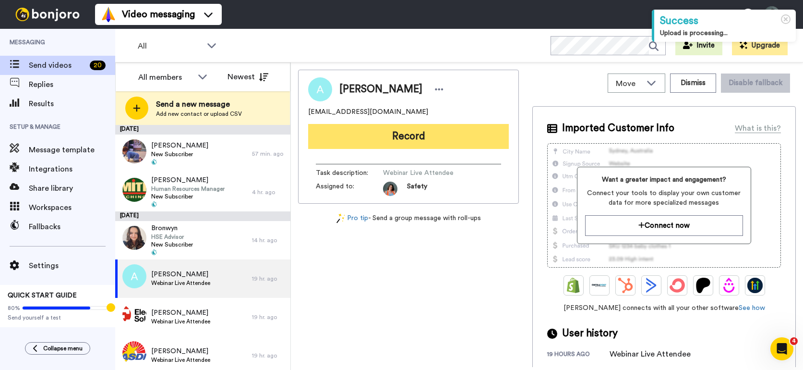
click at [388, 131] on button "Record" at bounding box center [408, 136] width 201 height 25
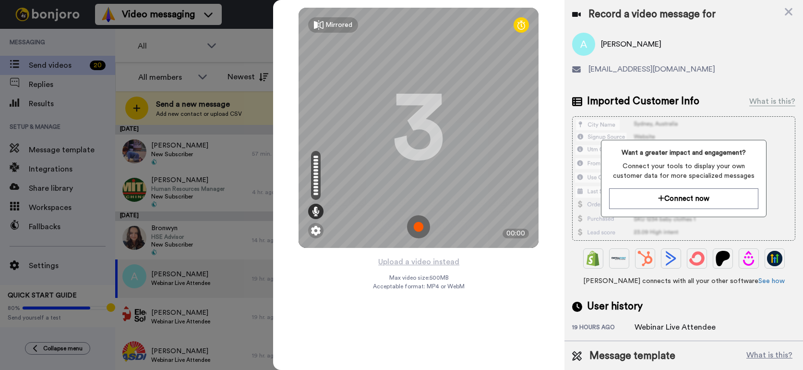
click at [422, 228] on img at bounding box center [418, 226] width 23 height 23
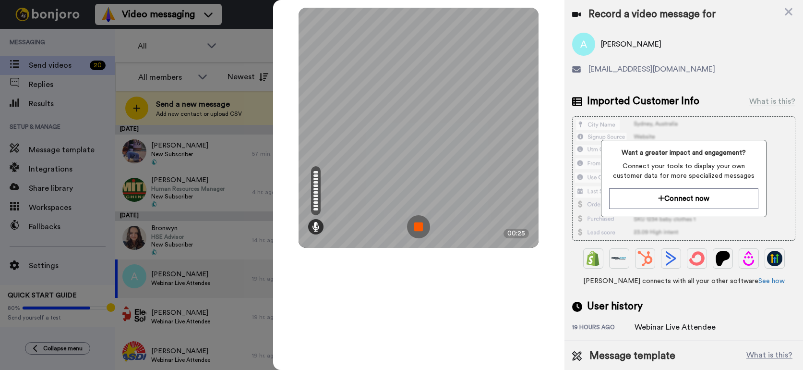
click at [422, 228] on img at bounding box center [418, 226] width 23 height 23
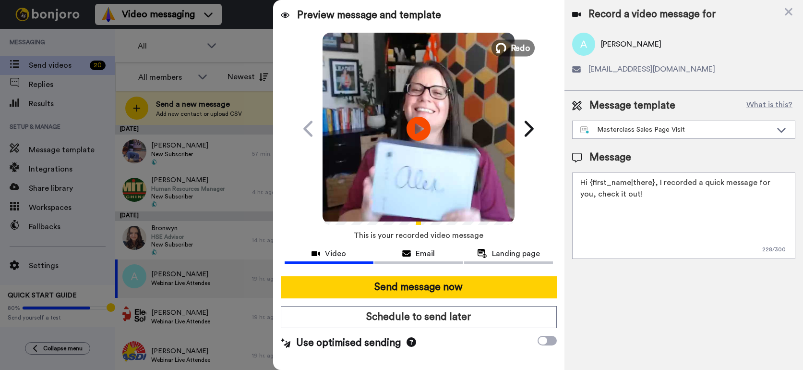
click at [514, 42] on span "Redo" at bounding box center [521, 47] width 20 height 12
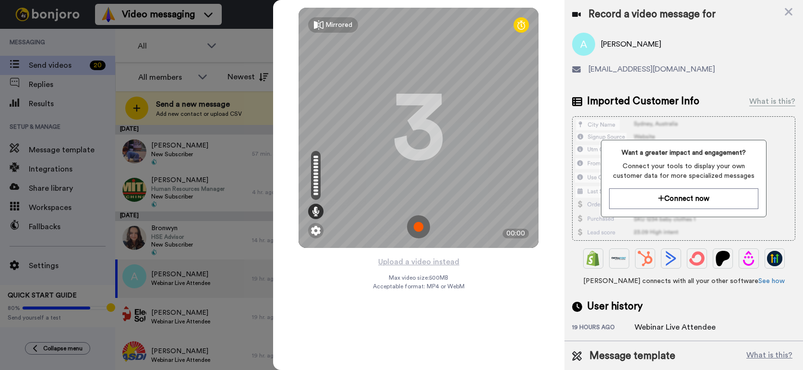
click at [419, 227] on img at bounding box center [418, 226] width 23 height 23
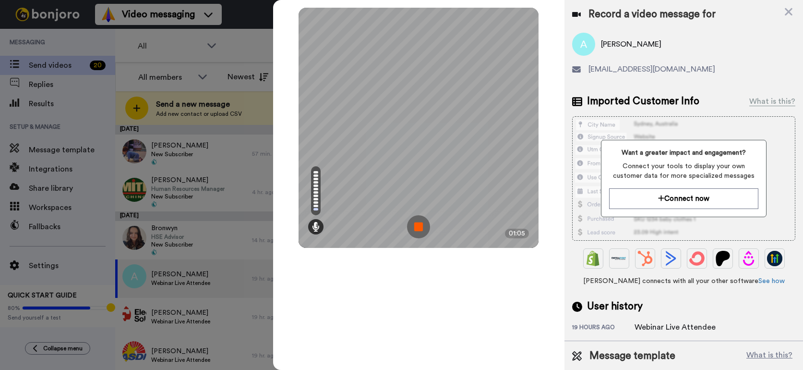
click at [419, 227] on img at bounding box center [418, 226] width 23 height 23
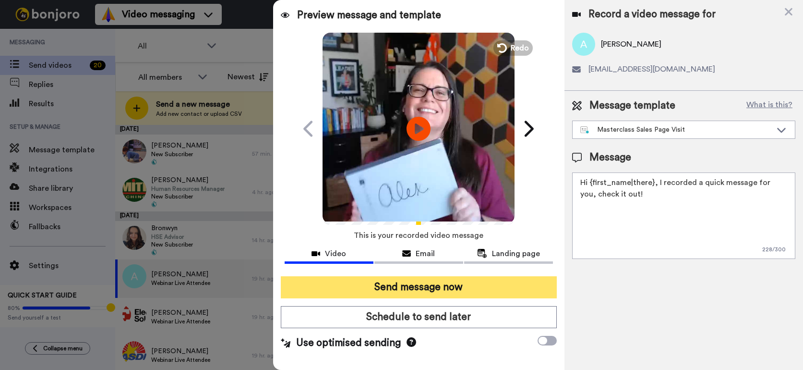
click at [414, 287] on button "Send message now" at bounding box center [419, 287] width 276 height 22
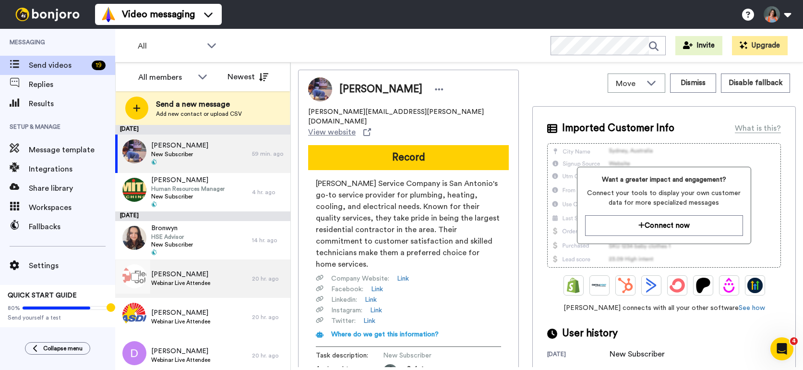
click at [179, 285] on span "Webinar Live Attendee" at bounding box center [180, 283] width 59 height 8
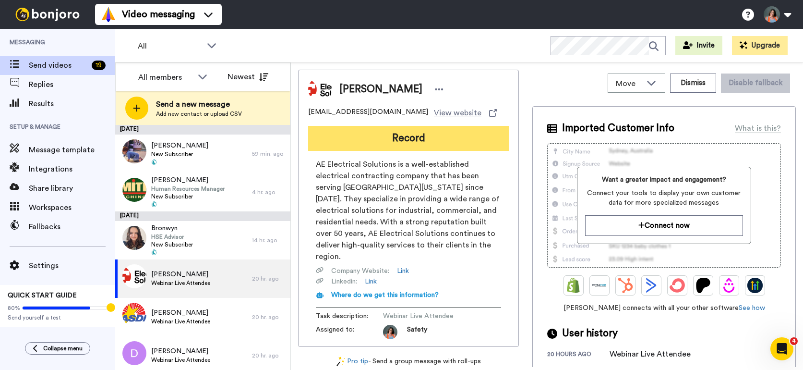
click at [404, 140] on button "Record" at bounding box center [408, 138] width 201 height 25
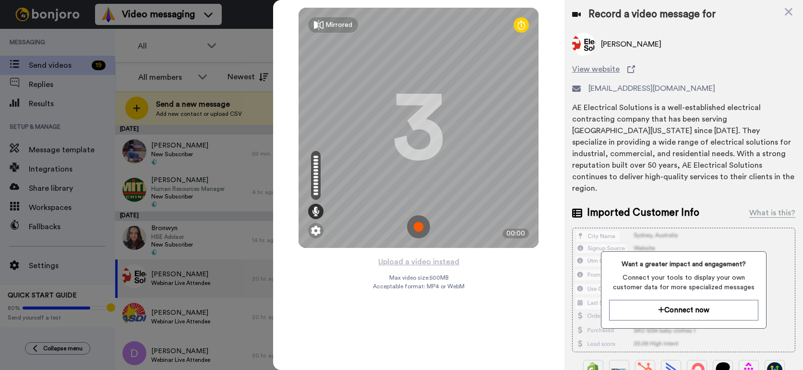
click at [420, 225] on img at bounding box center [418, 226] width 23 height 23
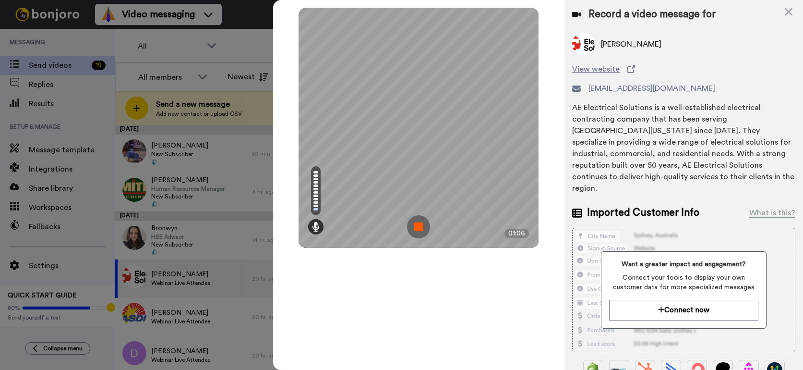
click at [420, 225] on img at bounding box center [418, 226] width 23 height 23
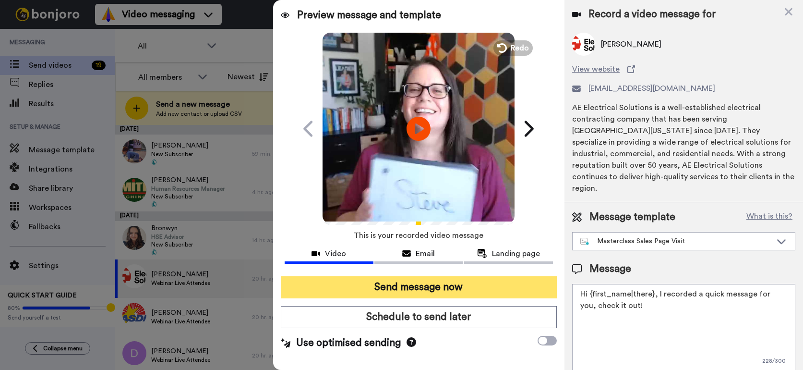
click at [418, 294] on button "Send message now" at bounding box center [419, 287] width 276 height 22
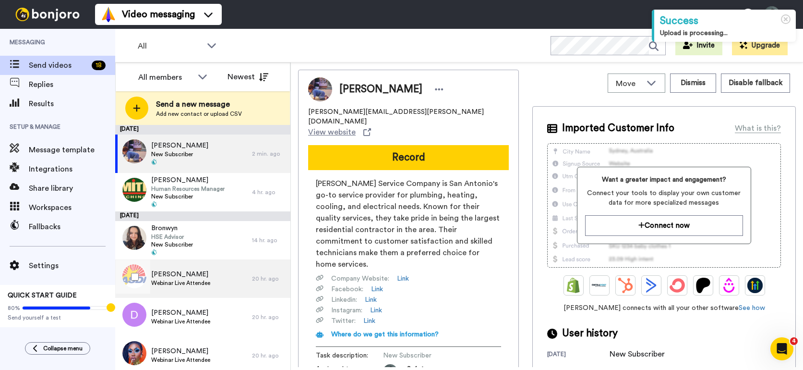
click at [171, 282] on span "Webinar Live Attendee" at bounding box center [180, 283] width 59 height 8
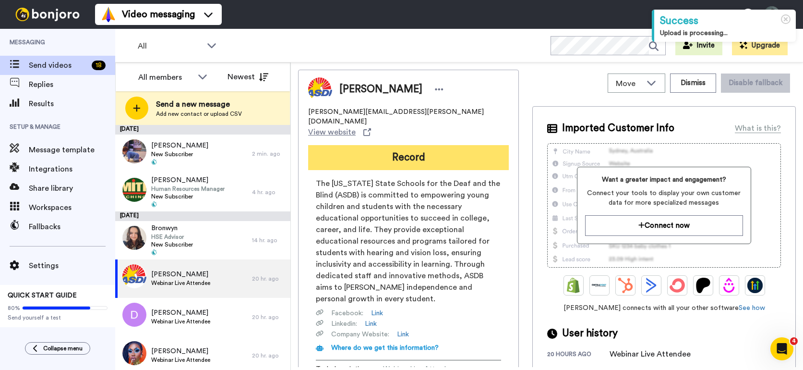
click at [416, 145] on button "Record" at bounding box center [408, 157] width 201 height 25
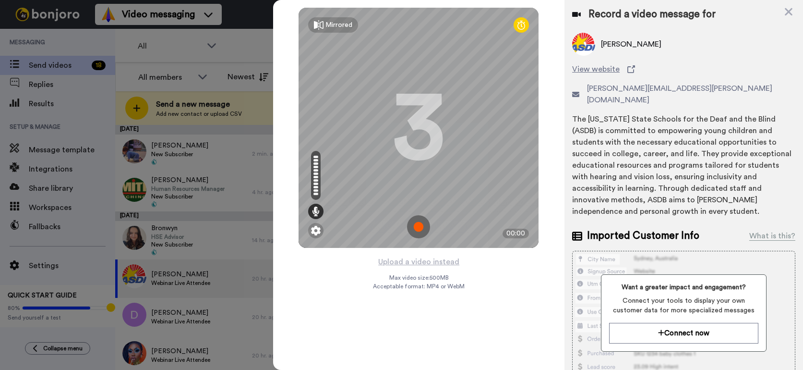
click at [419, 229] on img at bounding box center [418, 226] width 23 height 23
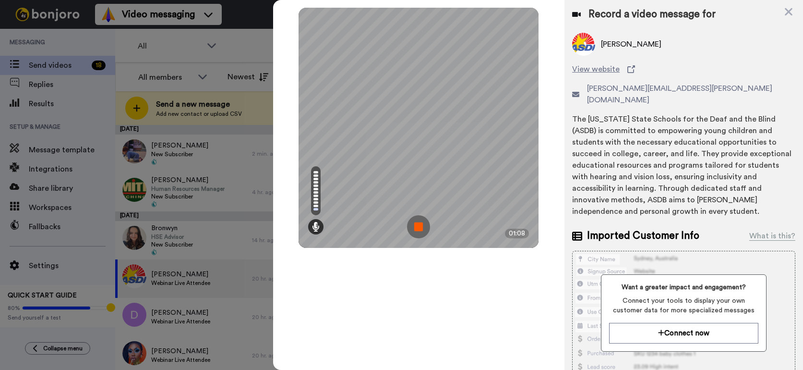
click at [419, 229] on img at bounding box center [418, 226] width 23 height 23
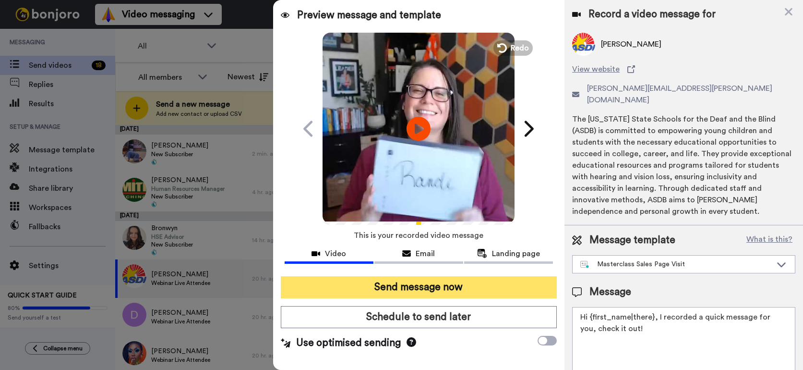
click at [411, 286] on button "Send message now" at bounding box center [419, 287] width 276 height 22
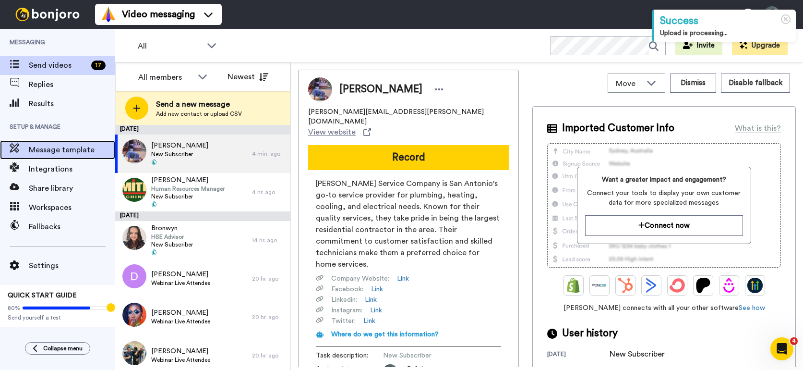
click at [41, 147] on span "Message template" at bounding box center [72, 150] width 86 height 12
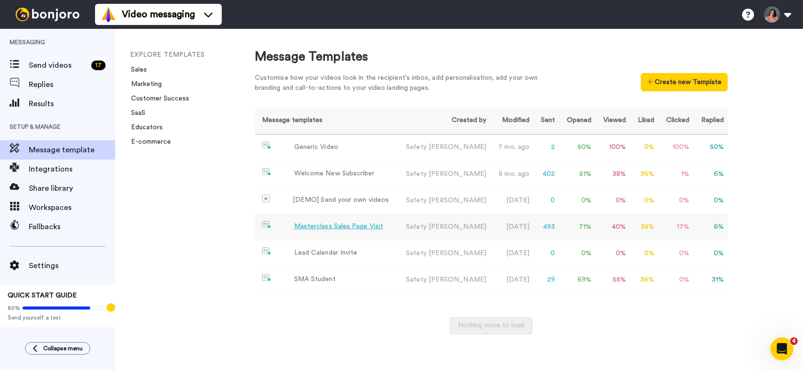
click at [333, 229] on div "Masterclass Sales Page Visit" at bounding box center [338, 226] width 89 height 10
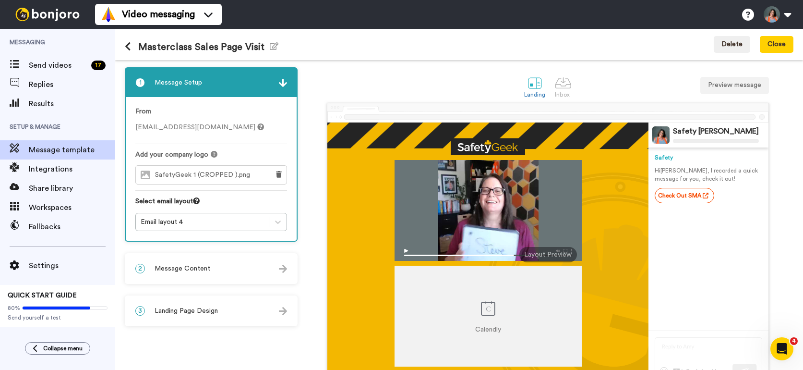
click at [236, 276] on div "2 Message Content" at bounding box center [211, 268] width 171 height 29
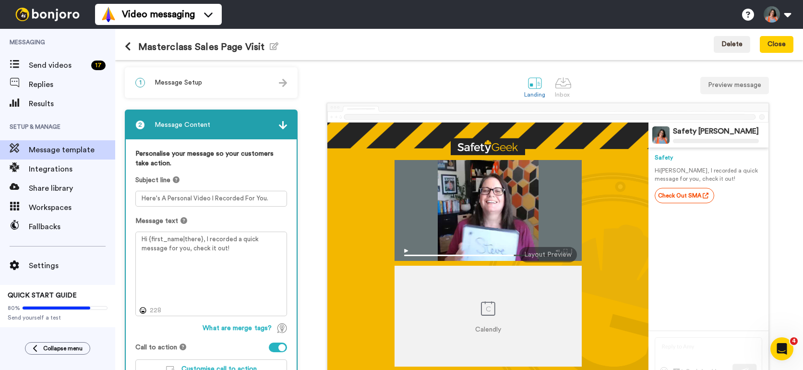
scroll to position [76, 0]
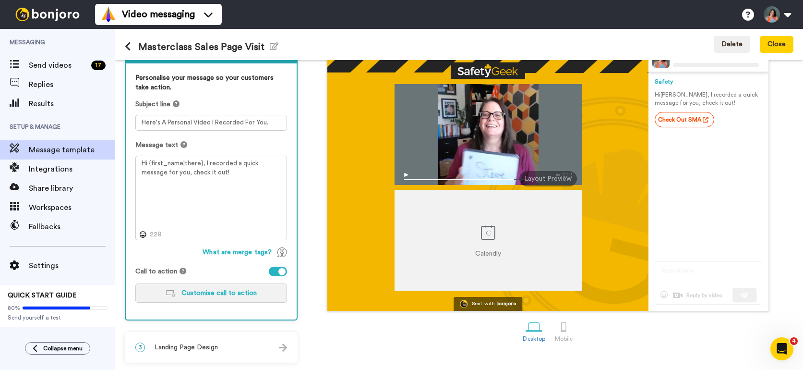
click at [211, 294] on span "Customise call to action" at bounding box center [219, 293] width 75 height 7
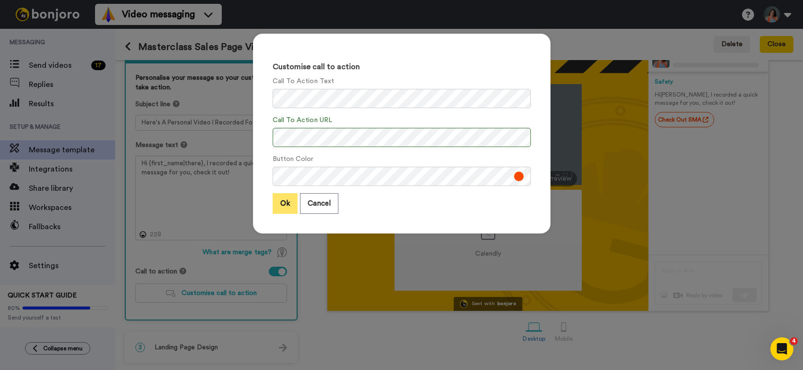
click at [278, 205] on button "Ok" at bounding box center [285, 203] width 25 height 21
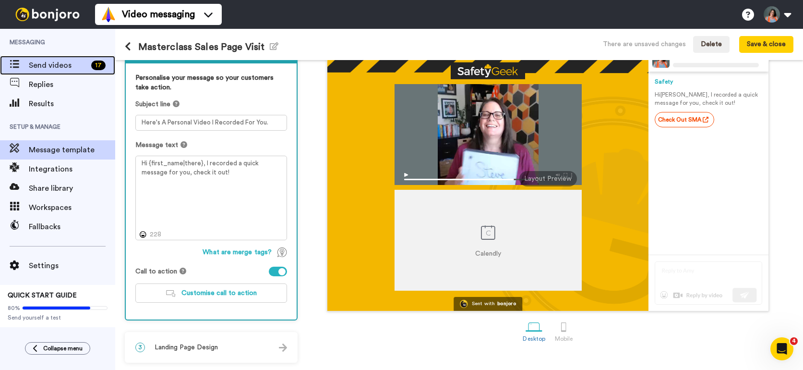
click at [48, 70] on span "Send videos" at bounding box center [58, 66] width 59 height 12
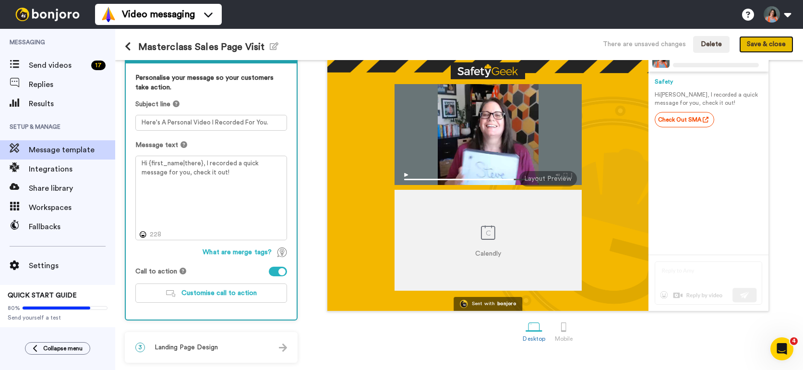
click at [784, 42] on button "Save & close" at bounding box center [766, 44] width 54 height 17
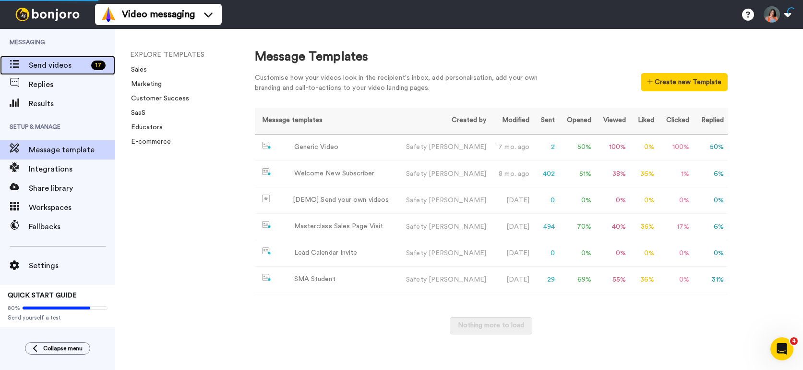
click at [50, 69] on span "Send videos" at bounding box center [58, 66] width 59 height 12
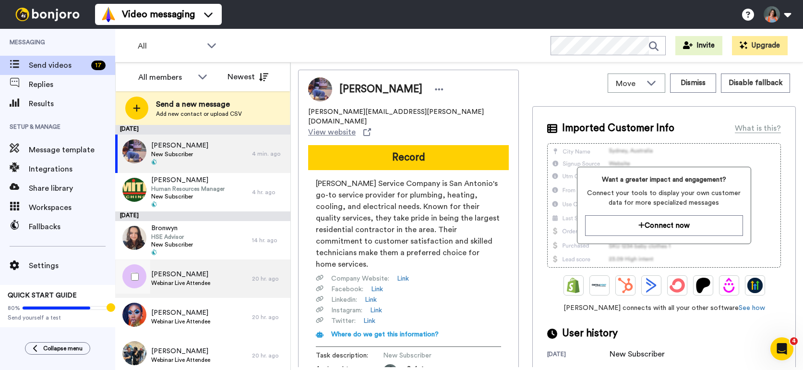
click at [207, 275] on span "[PERSON_NAME]" at bounding box center [180, 274] width 59 height 10
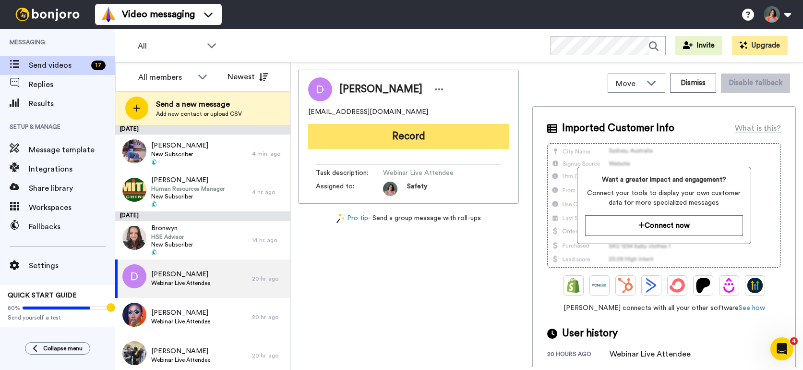
click at [386, 135] on button "Record" at bounding box center [408, 136] width 201 height 25
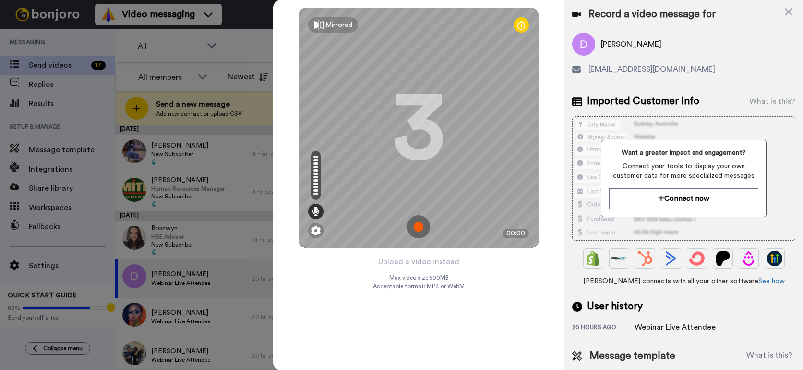
click at [423, 224] on img at bounding box center [418, 226] width 23 height 23
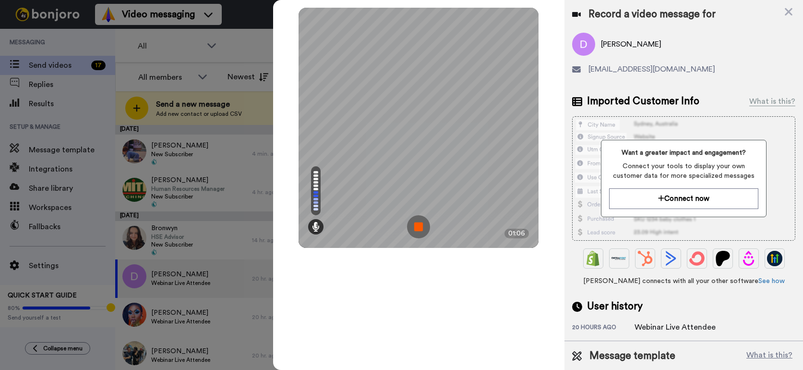
click at [423, 224] on img at bounding box center [418, 226] width 23 height 23
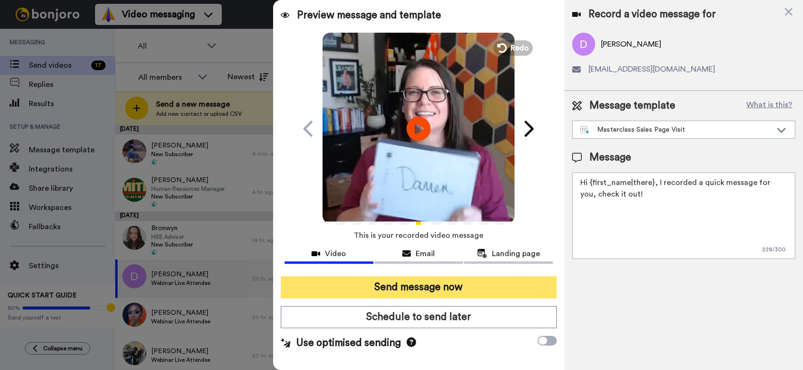
click at [419, 283] on button "Send message now" at bounding box center [419, 287] width 276 height 22
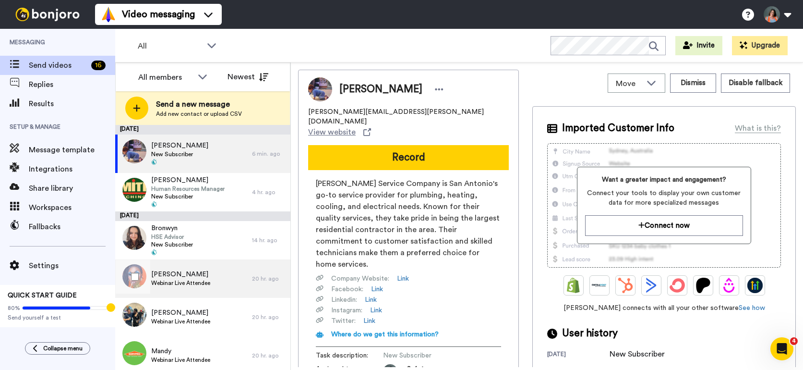
click at [207, 267] on div "Shea Webinar Live Attendee" at bounding box center [183, 278] width 137 height 38
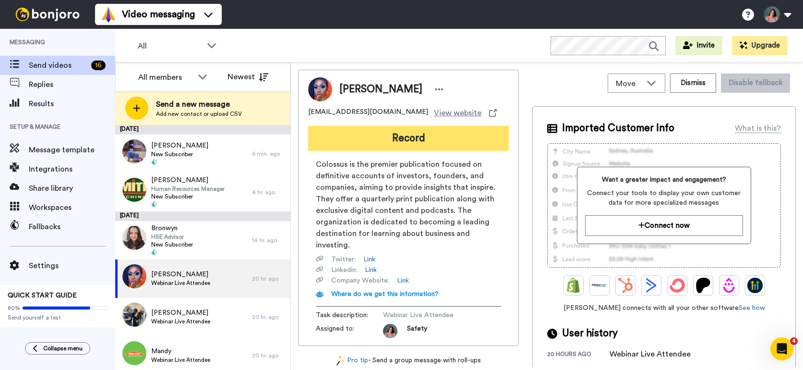
click at [418, 142] on button "Record" at bounding box center [408, 138] width 201 height 25
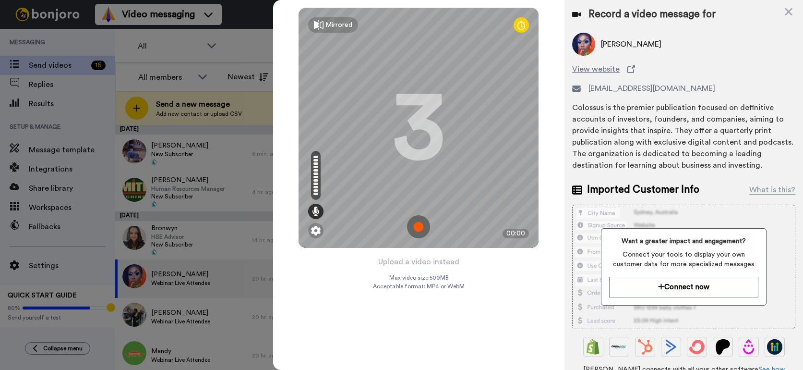
click at [420, 232] on img at bounding box center [418, 226] width 23 height 23
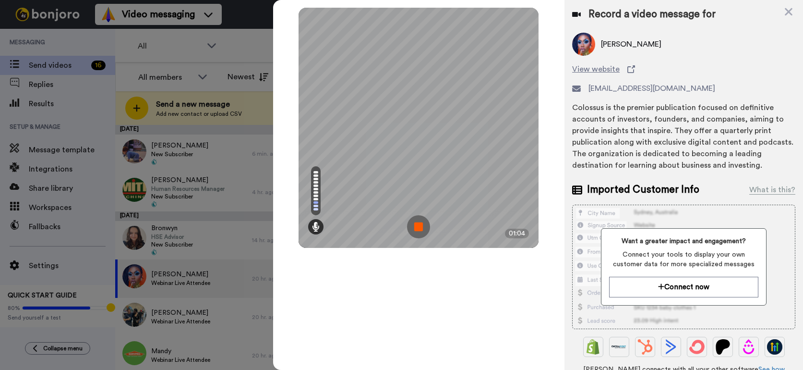
click at [420, 232] on img at bounding box center [418, 226] width 23 height 23
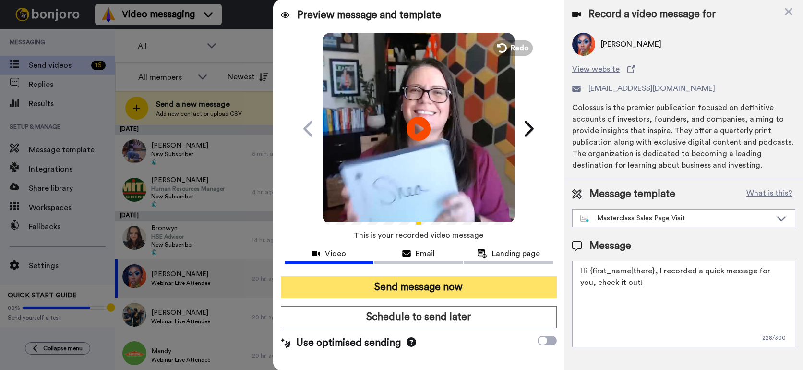
click at [398, 292] on button "Send message now" at bounding box center [419, 287] width 276 height 22
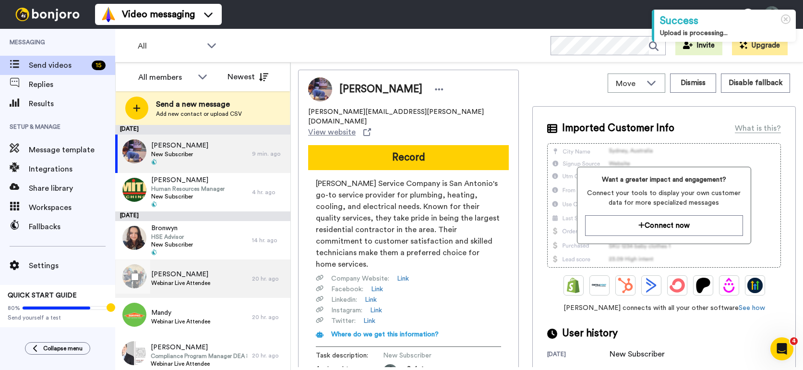
click at [203, 288] on div "Kai Webinar Live Attendee" at bounding box center [183, 278] width 137 height 38
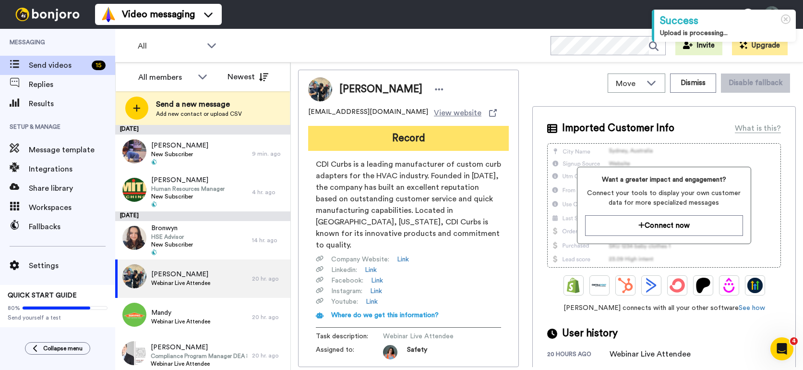
click at [392, 148] on button "Record" at bounding box center [408, 138] width 201 height 25
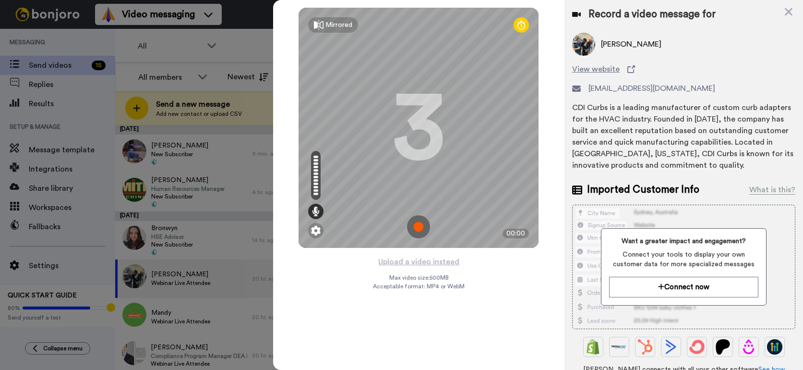
click at [417, 221] on img at bounding box center [418, 226] width 23 height 23
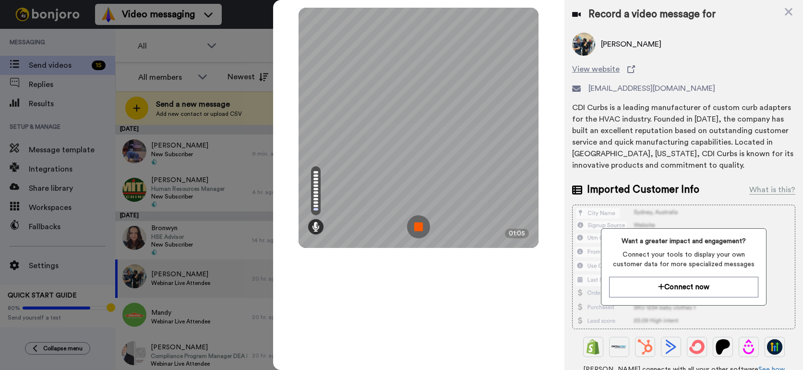
click at [417, 221] on img at bounding box center [418, 226] width 23 height 23
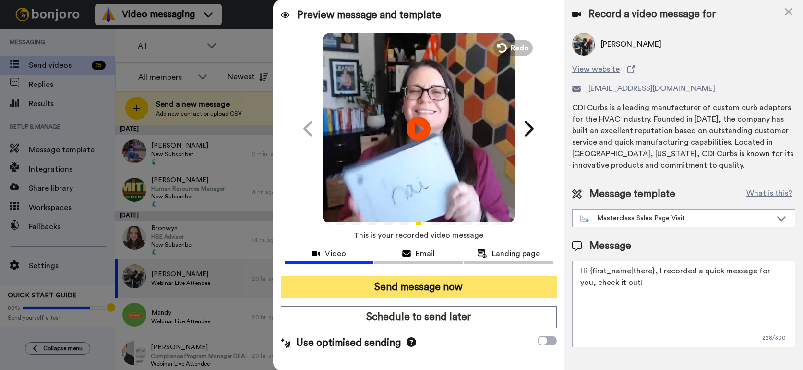
click at [413, 287] on button "Send message now" at bounding box center [419, 287] width 276 height 22
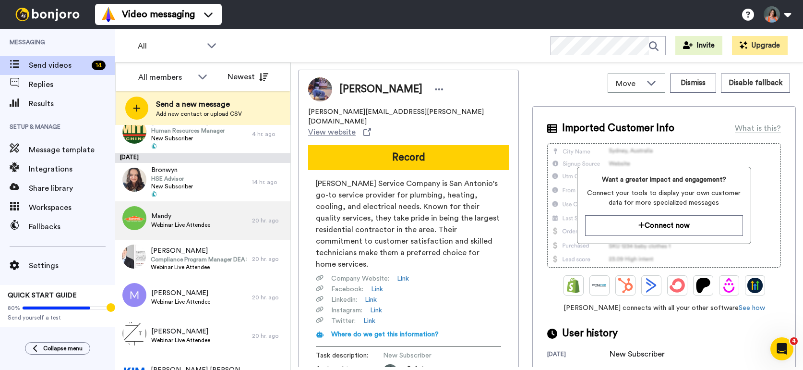
scroll to position [54, 0]
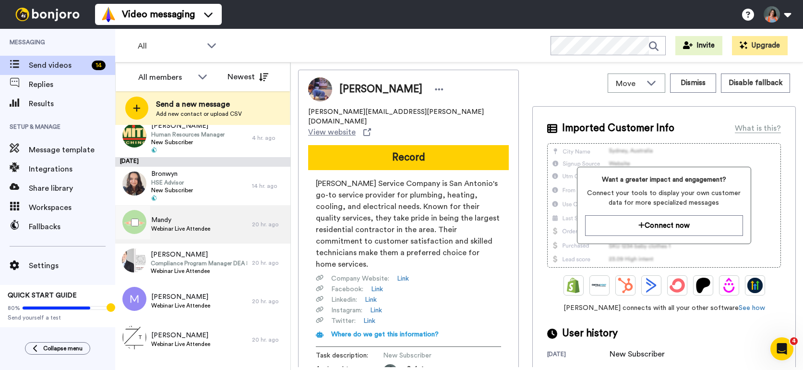
click at [202, 226] on span "Webinar Live Attendee" at bounding box center [180, 229] width 59 height 8
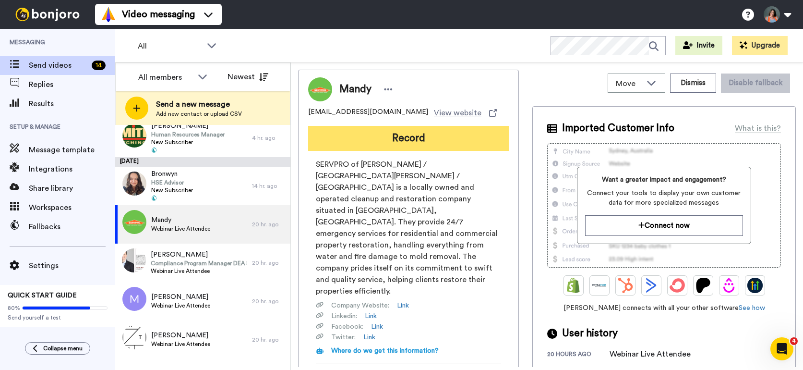
click at [380, 137] on button "Record" at bounding box center [408, 138] width 201 height 25
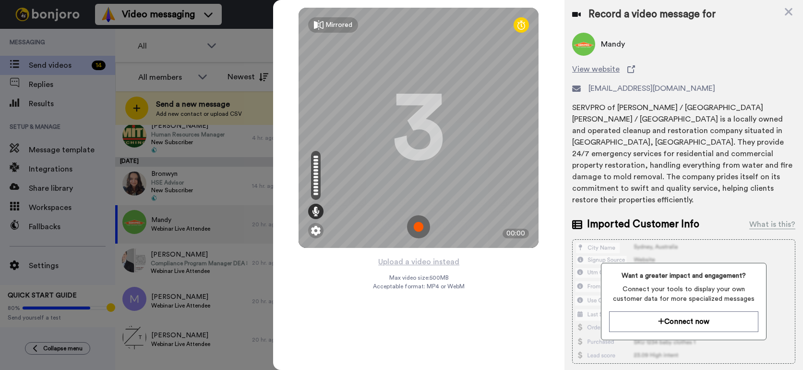
click at [416, 223] on img at bounding box center [418, 226] width 23 height 23
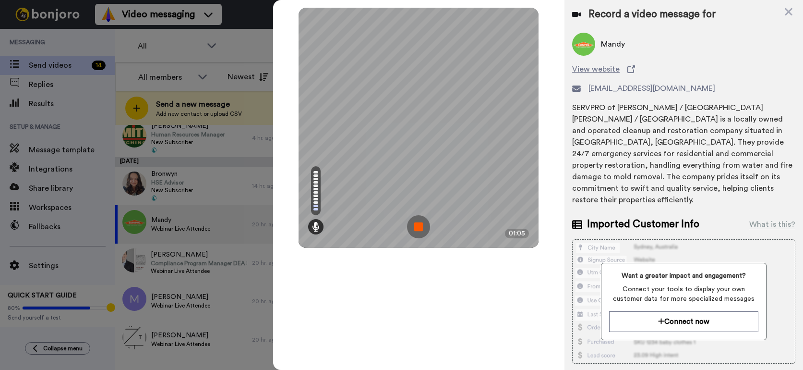
click at [416, 223] on img at bounding box center [418, 226] width 23 height 23
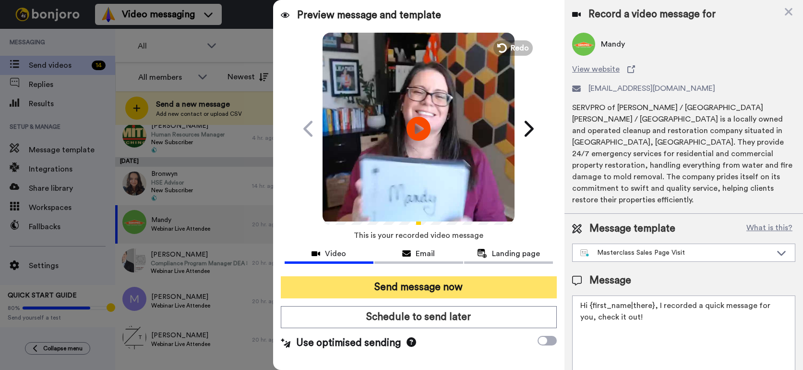
click at [405, 289] on button "Send message now" at bounding box center [419, 287] width 276 height 22
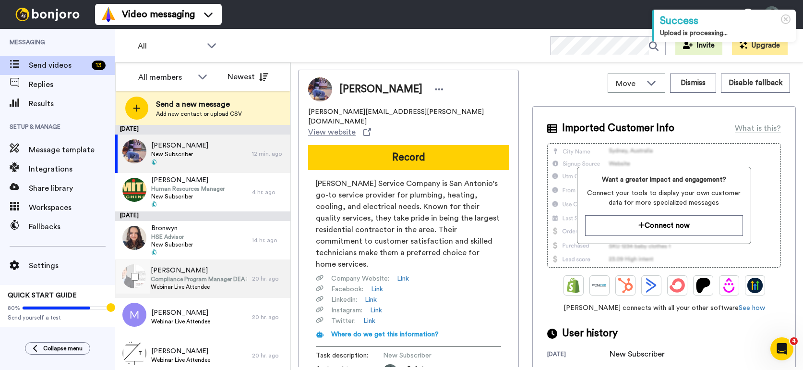
click at [192, 279] on span "Compliance Program Manager DEA & EH&S" at bounding box center [199, 279] width 97 height 8
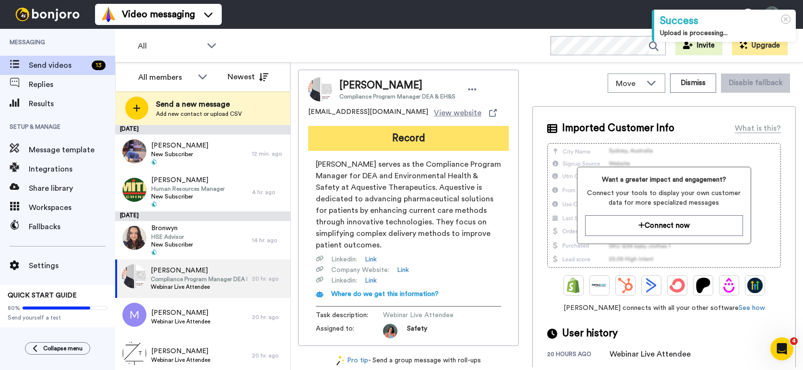
click at [371, 139] on button "Record" at bounding box center [408, 138] width 201 height 25
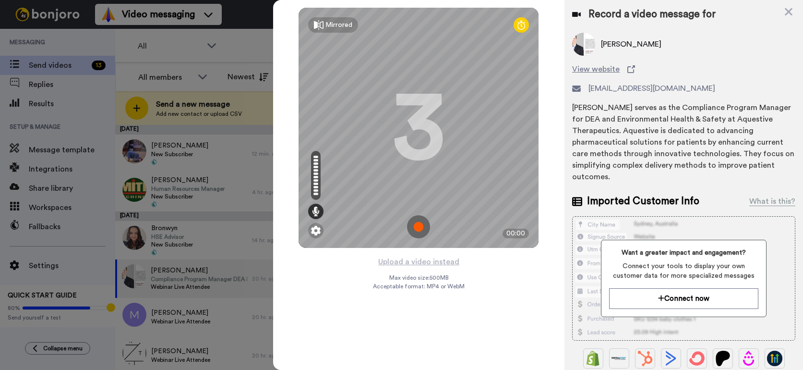
click at [417, 223] on img at bounding box center [418, 226] width 23 height 23
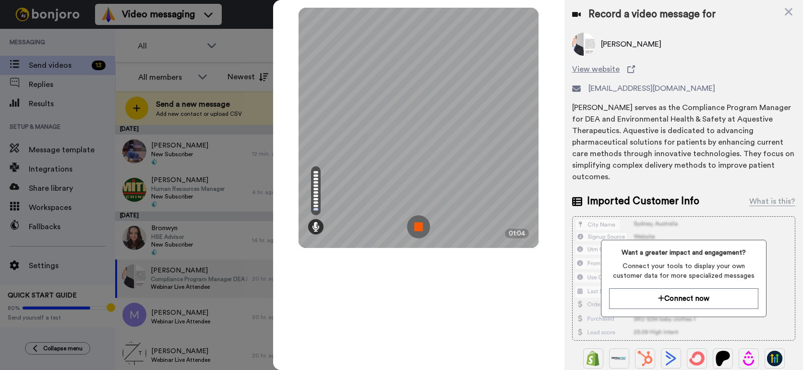
click at [417, 223] on img at bounding box center [418, 226] width 23 height 23
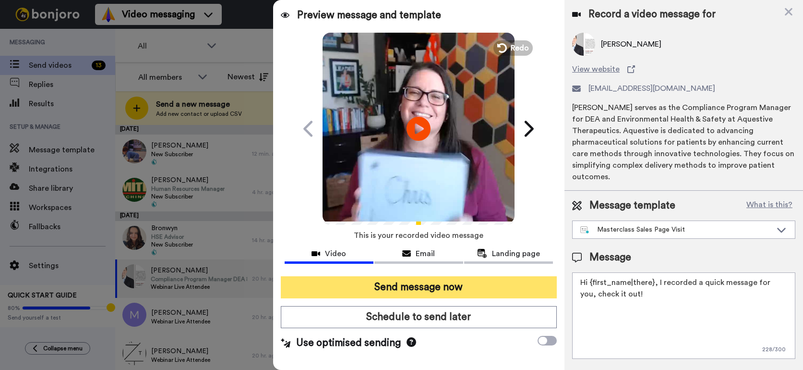
click at [424, 279] on button "Send message now" at bounding box center [419, 287] width 276 height 22
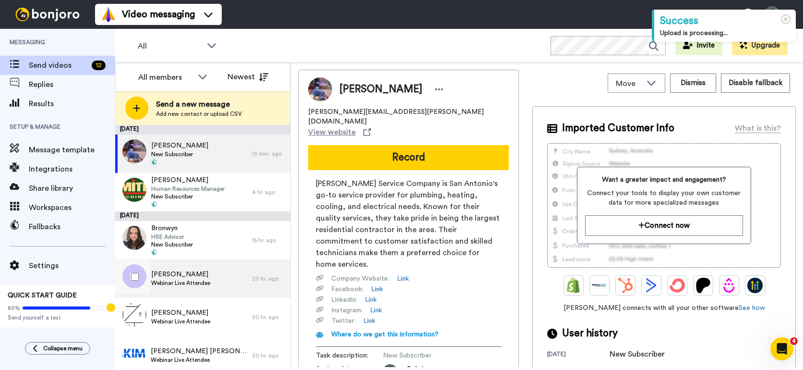
click at [172, 276] on span "Mike" at bounding box center [180, 274] width 59 height 10
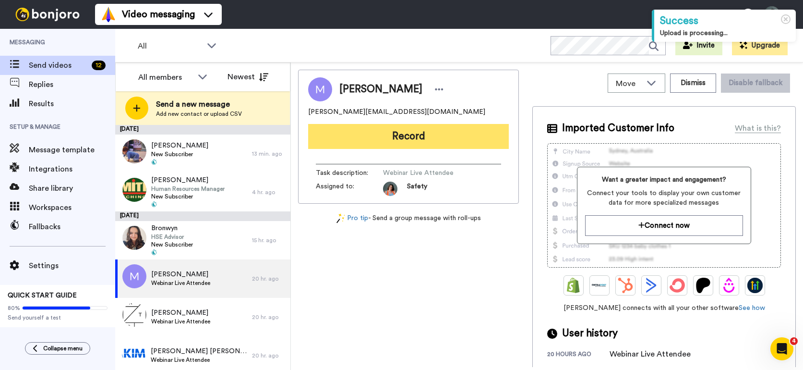
click at [396, 128] on button "Record" at bounding box center [408, 136] width 201 height 25
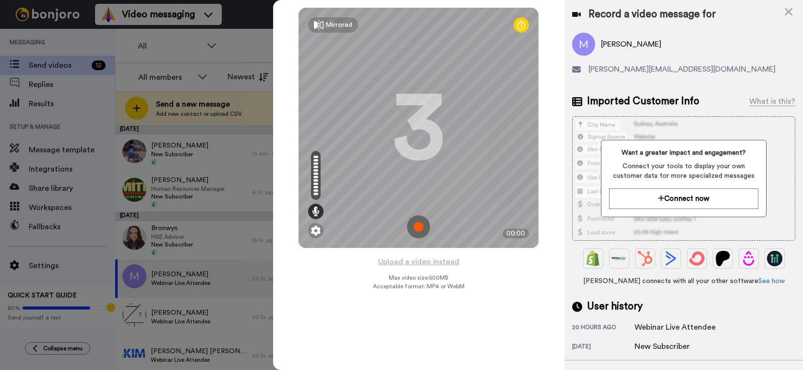
click at [421, 226] on img at bounding box center [418, 226] width 23 height 23
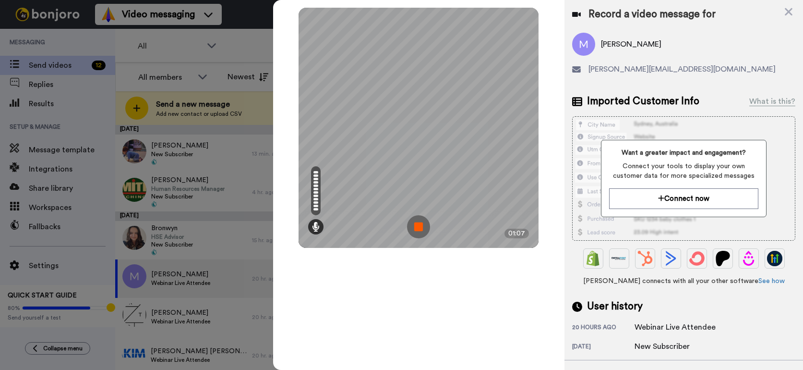
click at [421, 226] on img at bounding box center [418, 226] width 23 height 23
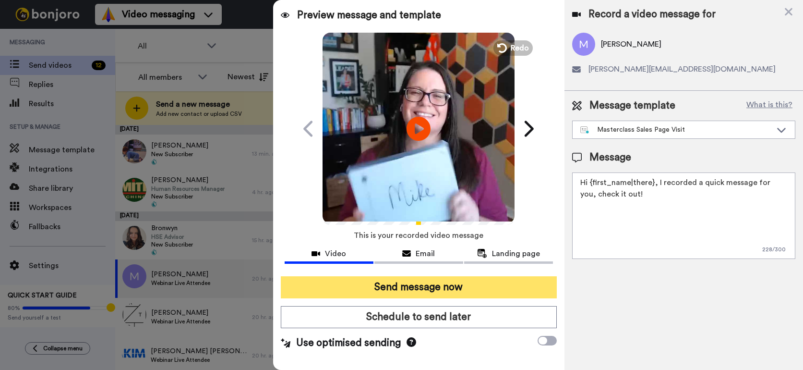
click at [413, 279] on button "Send message now" at bounding box center [419, 287] width 276 height 22
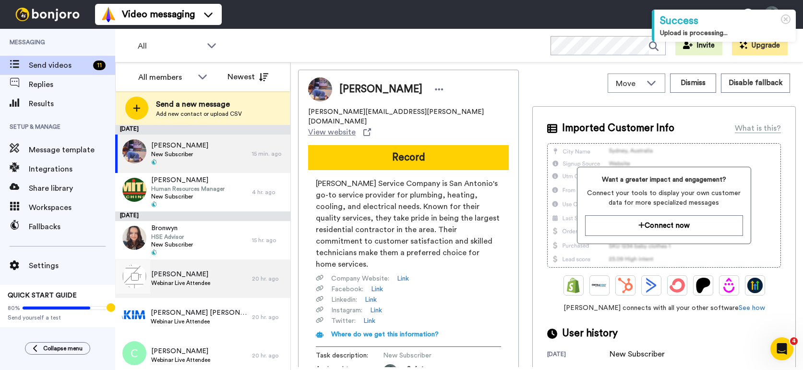
click at [161, 280] on span "Webinar Live Attendee" at bounding box center [180, 283] width 59 height 8
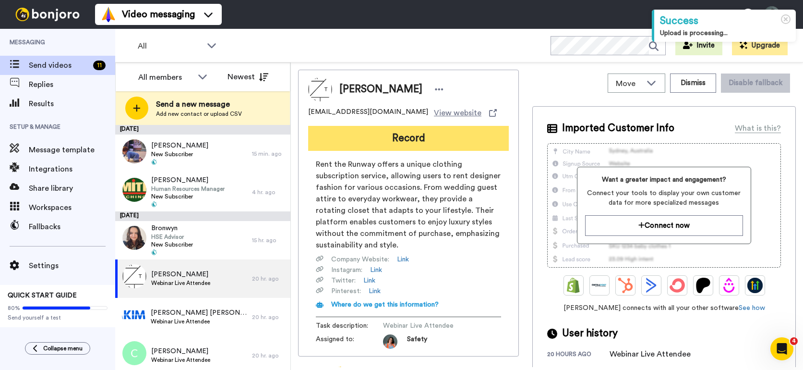
click at [406, 137] on button "Record" at bounding box center [408, 138] width 201 height 25
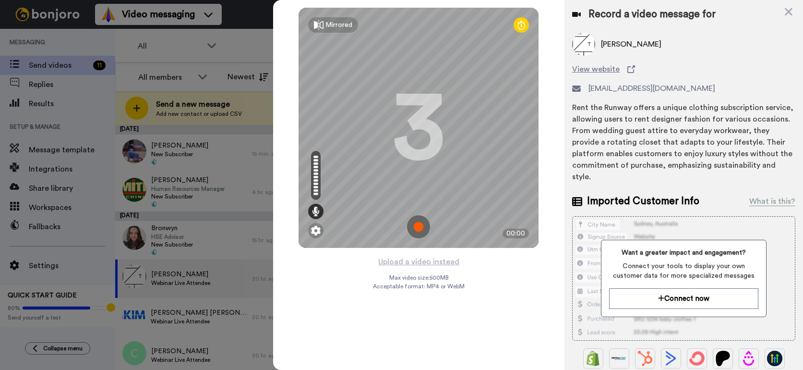
click at [416, 222] on img at bounding box center [418, 226] width 23 height 23
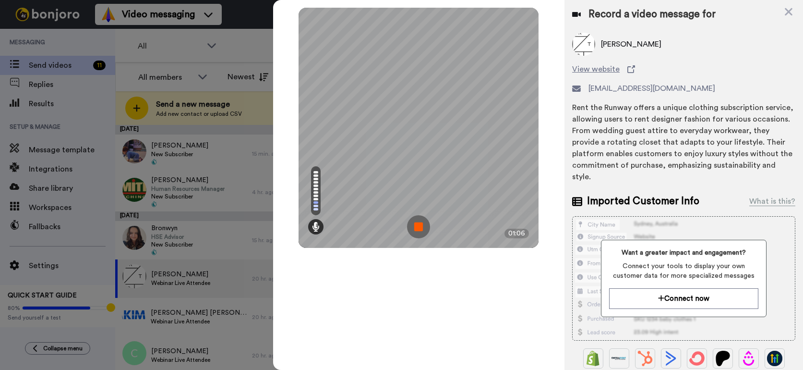
click at [416, 222] on img at bounding box center [418, 226] width 23 height 23
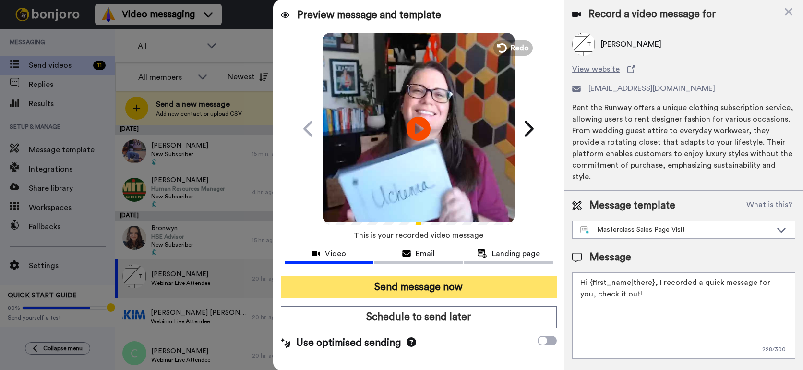
click at [412, 279] on button "Send message now" at bounding box center [419, 287] width 276 height 22
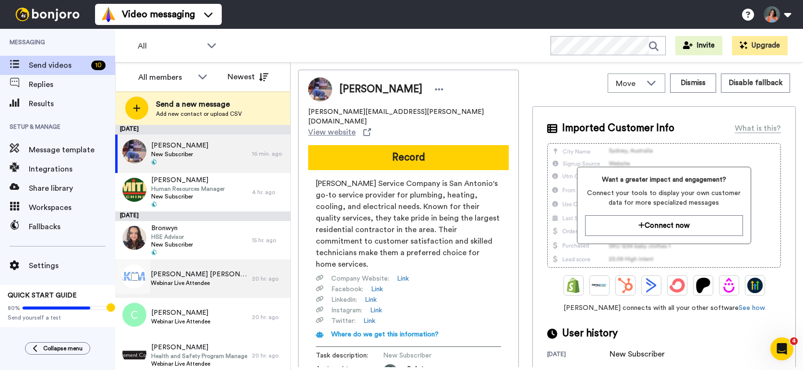
click at [195, 280] on span "Webinar Live Attendee" at bounding box center [199, 283] width 97 height 8
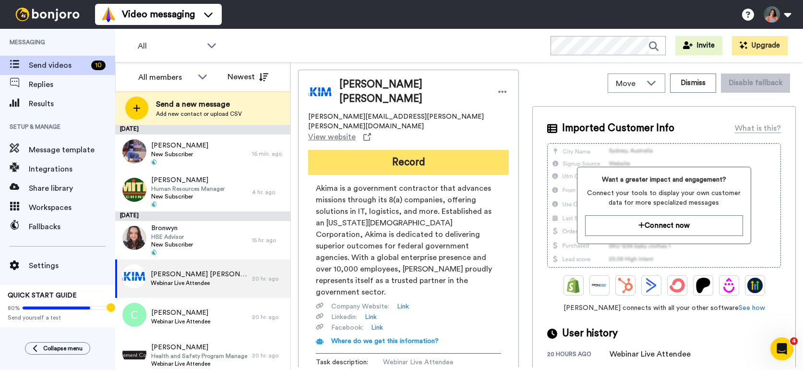
click at [386, 150] on button "Record" at bounding box center [408, 162] width 201 height 25
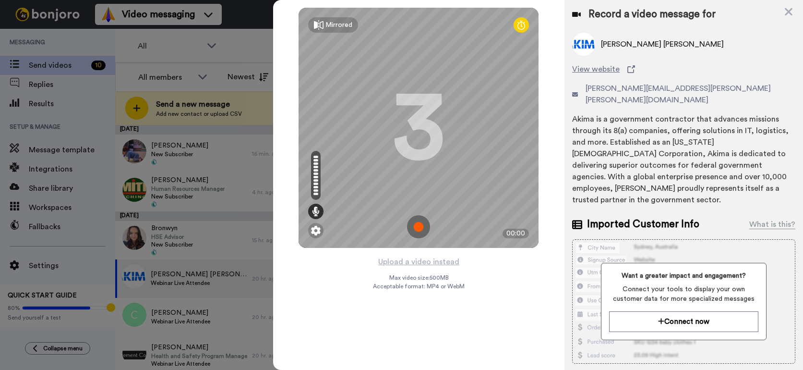
click at [417, 226] on img at bounding box center [418, 226] width 23 height 23
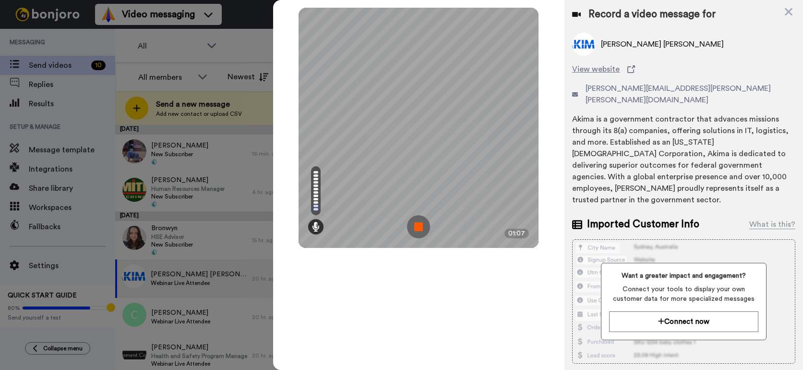
click at [417, 226] on img at bounding box center [418, 226] width 23 height 23
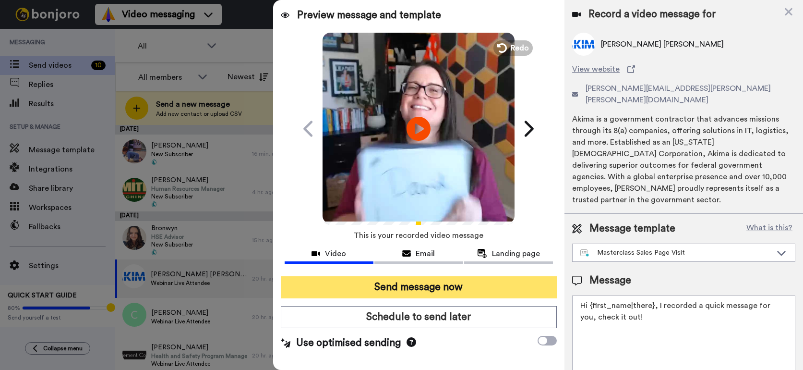
click at [416, 285] on button "Send message now" at bounding box center [419, 287] width 276 height 22
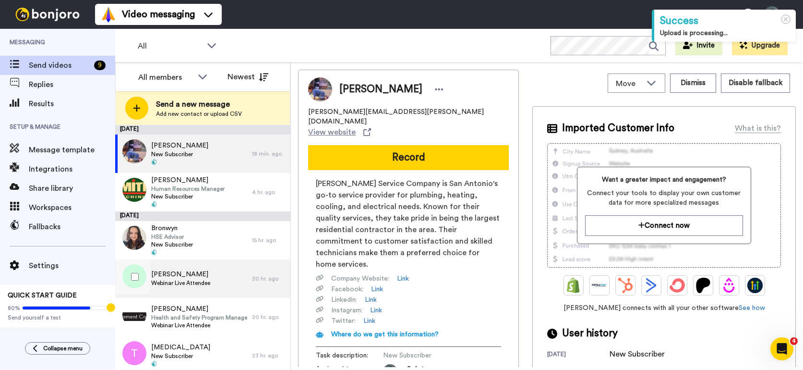
click at [198, 278] on span "[PERSON_NAME]" at bounding box center [180, 274] width 59 height 10
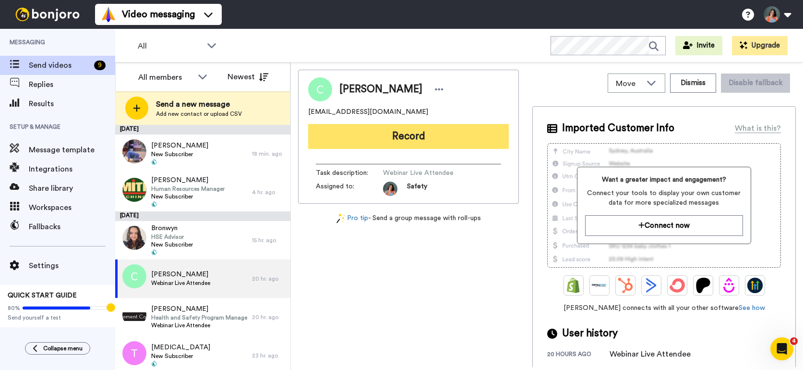
click at [388, 135] on button "Record" at bounding box center [408, 136] width 201 height 25
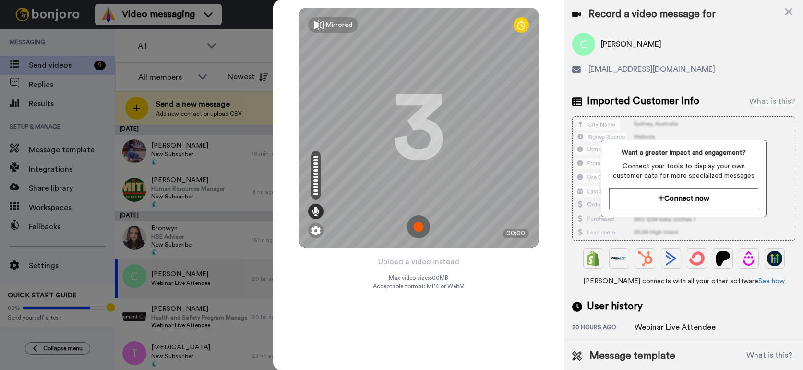
click at [420, 221] on img at bounding box center [418, 226] width 23 height 23
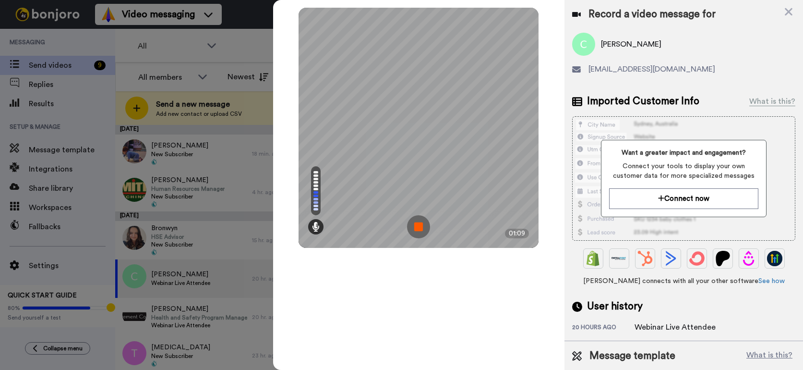
click at [420, 221] on img at bounding box center [418, 226] width 23 height 23
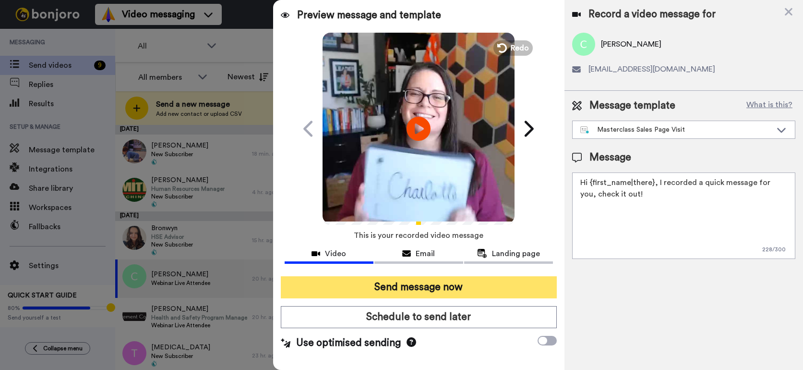
click at [413, 294] on button "Send message now" at bounding box center [419, 287] width 276 height 22
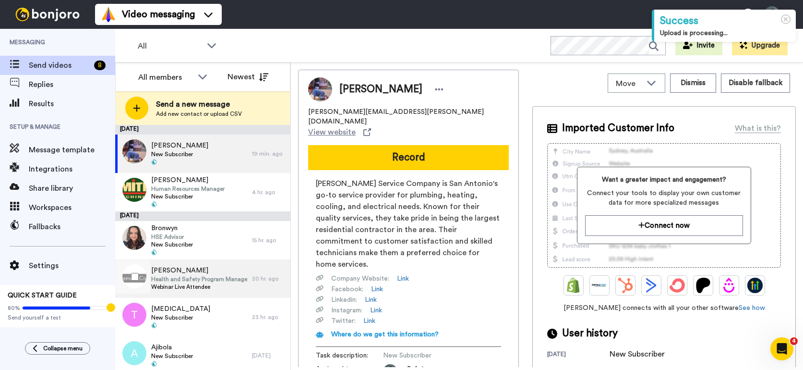
click at [209, 283] on span "Webinar Live Attendee" at bounding box center [199, 287] width 96 height 8
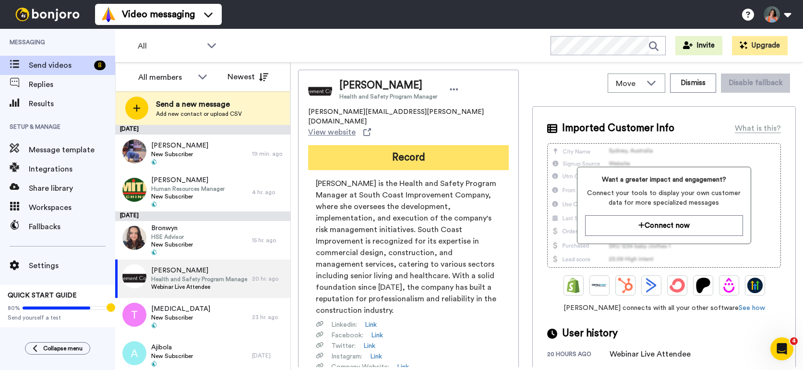
click at [412, 145] on button "Record" at bounding box center [408, 157] width 201 height 25
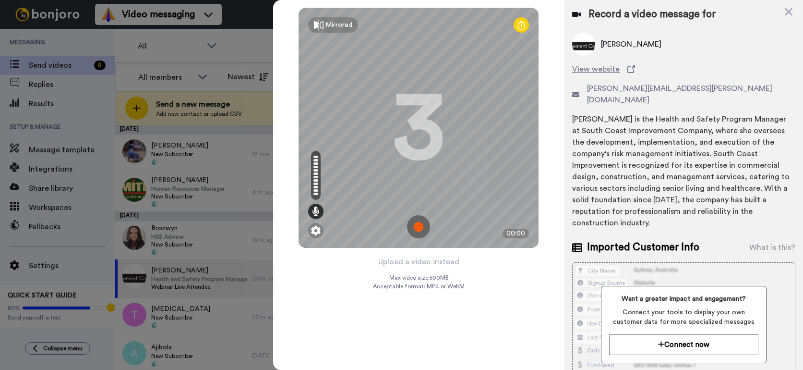
click at [415, 227] on img at bounding box center [418, 226] width 23 height 23
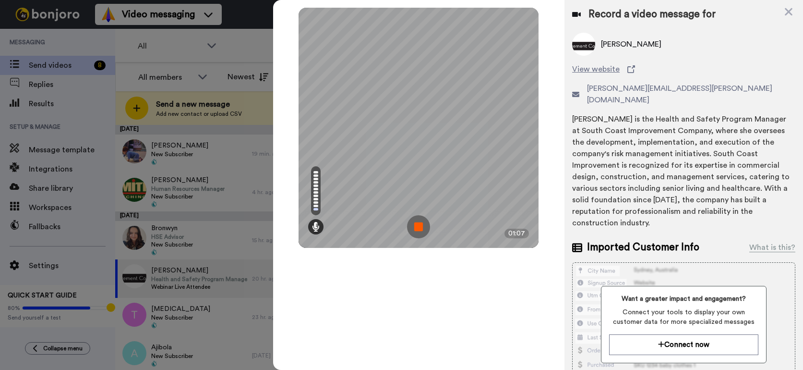
click at [415, 227] on img at bounding box center [418, 226] width 23 height 23
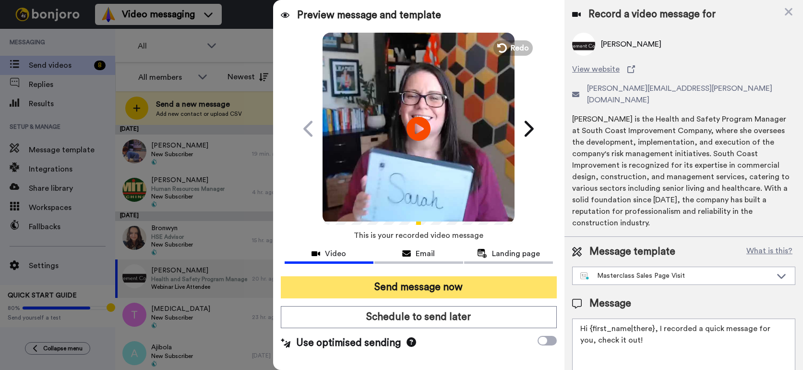
click at [412, 289] on button "Send message now" at bounding box center [419, 287] width 276 height 22
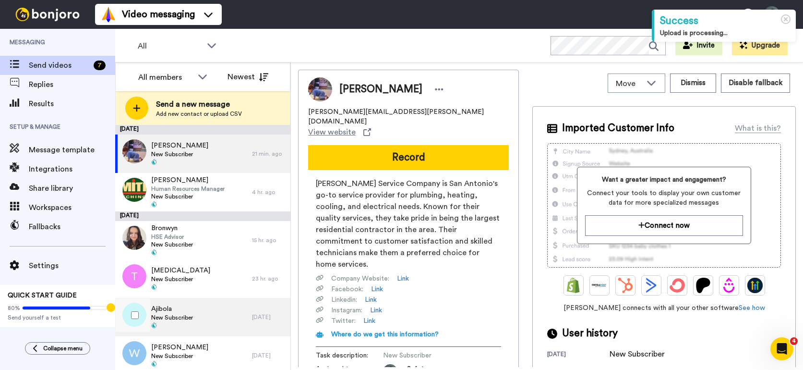
scroll to position [43, 0]
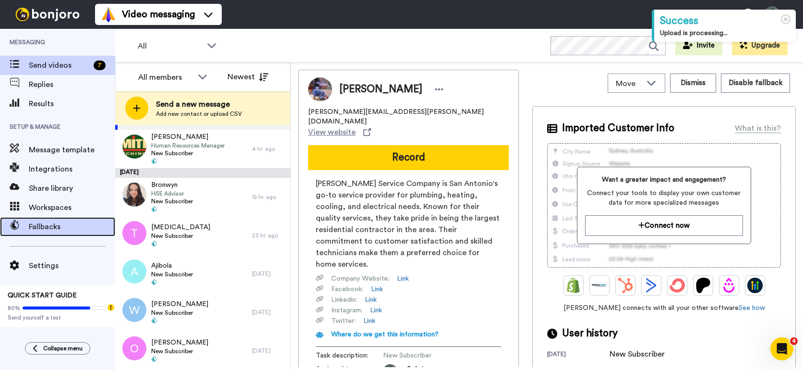
click at [49, 229] on span "Fallbacks" at bounding box center [72, 227] width 86 height 12
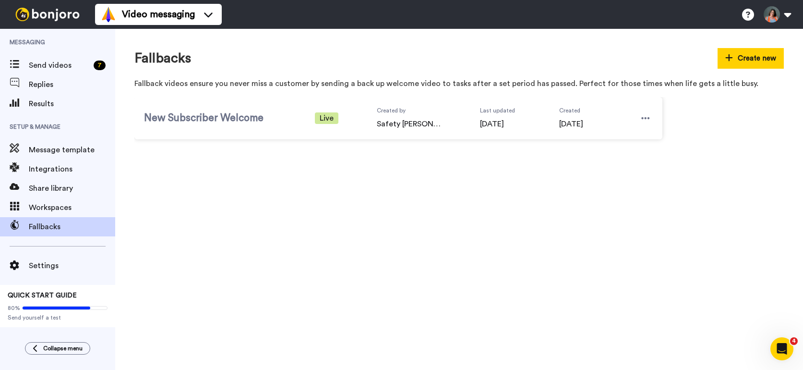
click at [251, 118] on span "New Subscriber Welcome" at bounding box center [210, 118] width 132 height 14
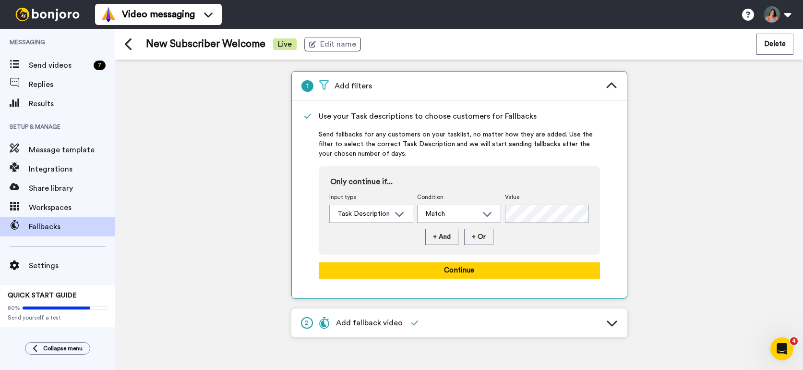
click at [400, 320] on span "Add fallback video" at bounding box center [361, 323] width 84 height 12
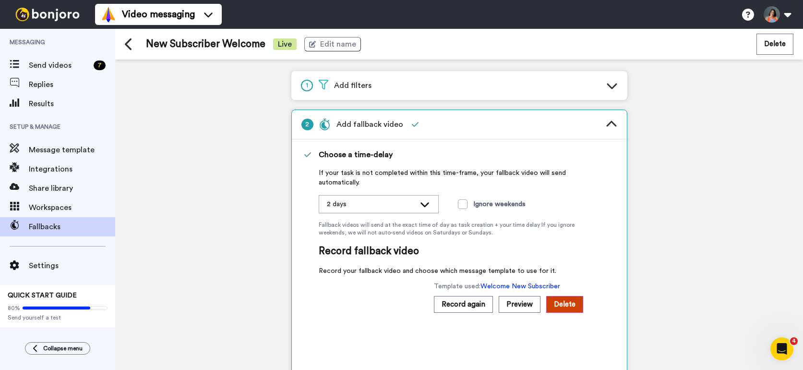
click at [374, 201] on div "2 days" at bounding box center [371, 204] width 88 height 10
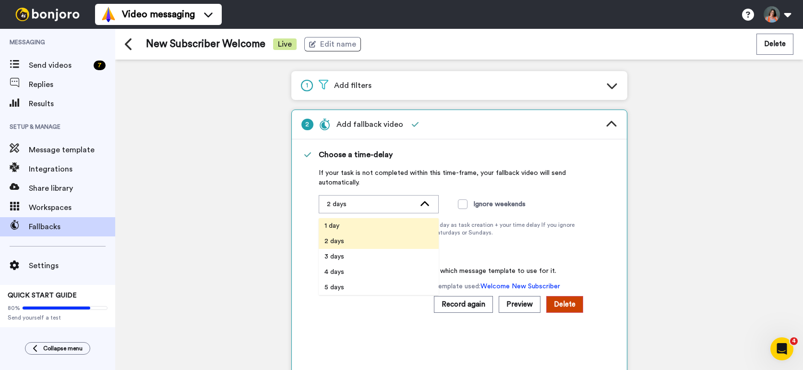
click at [351, 229] on li "1 day" at bounding box center [379, 225] width 120 height 15
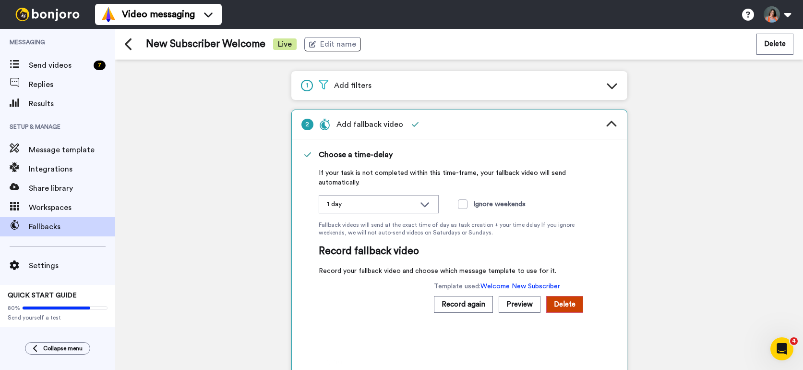
scroll to position [40, 0]
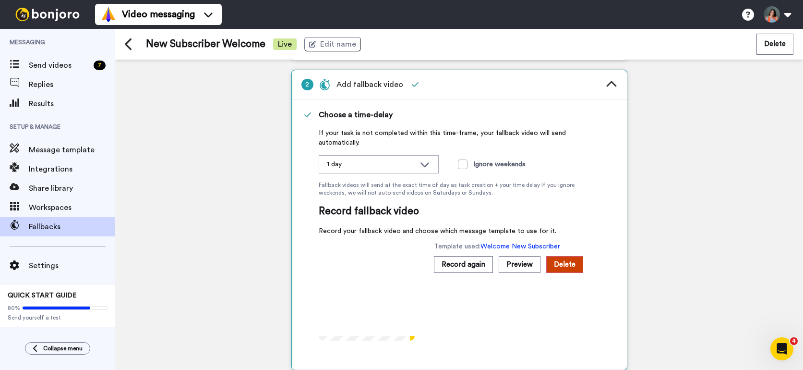
click at [518, 323] on div "Template used: Welcome New Subscriber Record again Preview Delete" at bounding box center [508, 291] width 149 height 99
click at [521, 321] on div "Template used: Welcome New Subscriber Record again Preview Delete" at bounding box center [508, 291] width 149 height 99
click at [651, 254] on div "1 Add filters 2 Add fallback video Choose a time-delay If your task is not comp…" at bounding box center [459, 215] width 688 height 310
click at [608, 81] on icon at bounding box center [612, 85] width 12 height 12
click at [611, 79] on icon at bounding box center [612, 85] width 12 height 12
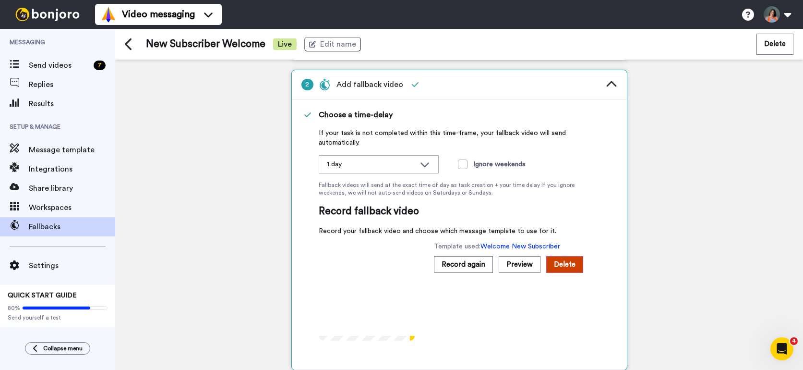
click at [611, 84] on icon at bounding box center [612, 85] width 12 height 12
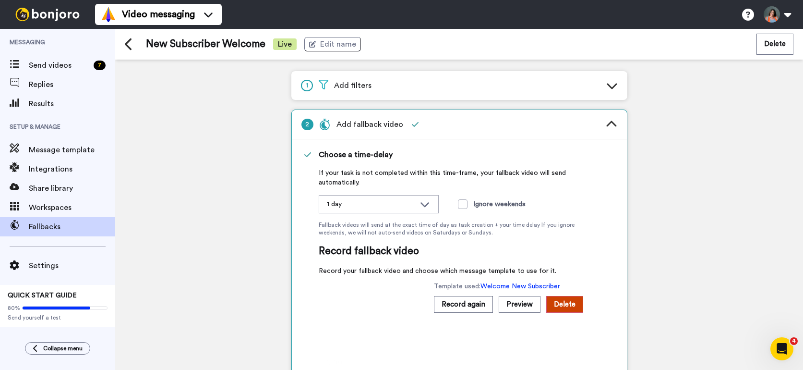
click at [613, 118] on div at bounding box center [612, 124] width 12 height 21
click at [608, 83] on icon at bounding box center [612, 86] width 12 height 12
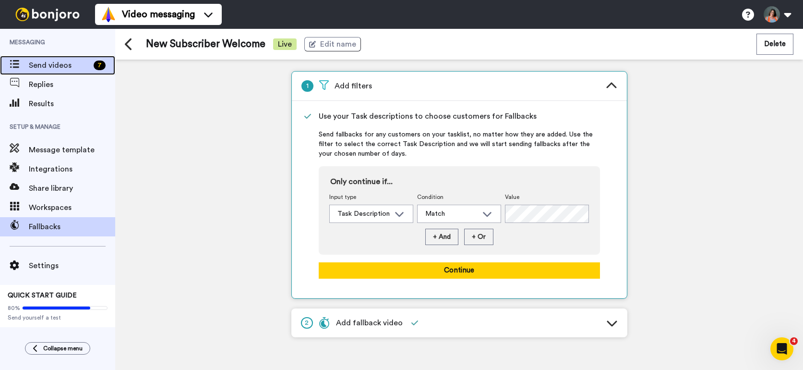
click at [66, 63] on span "Send videos" at bounding box center [59, 66] width 61 height 12
